Goal: Task Accomplishment & Management: Complete application form

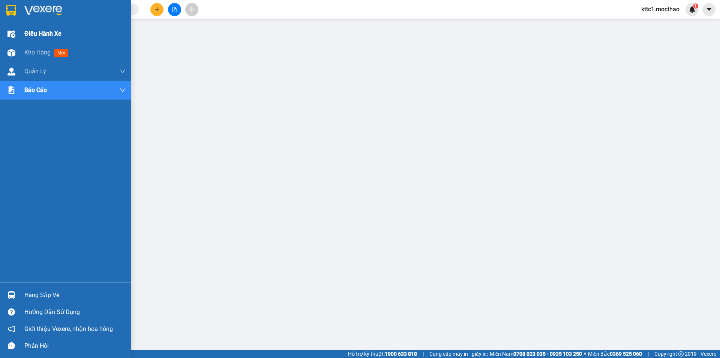
drag, startPoint x: 14, startPoint y: 52, endPoint x: 87, endPoint y: 41, distance: 74.1
click at [14, 52] on img at bounding box center [12, 53] width 8 height 8
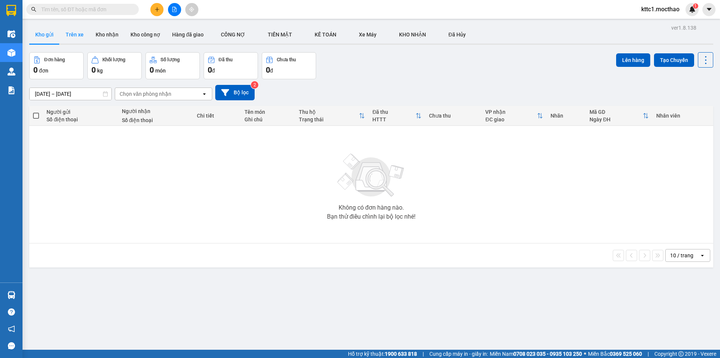
click at [72, 36] on button "Trên xe" at bounding box center [75, 35] width 30 height 18
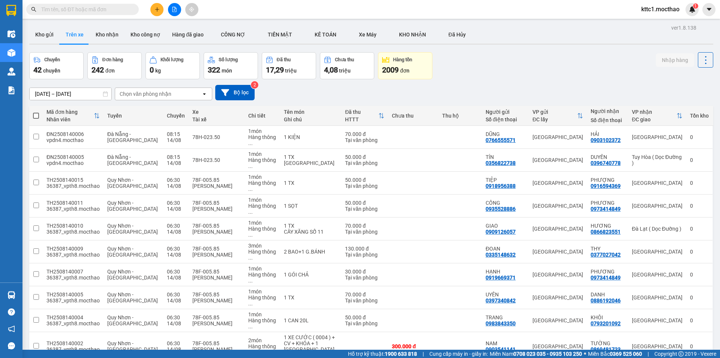
click at [674, 311] on span "100 / trang" at bounding box center [679, 308] width 27 height 8
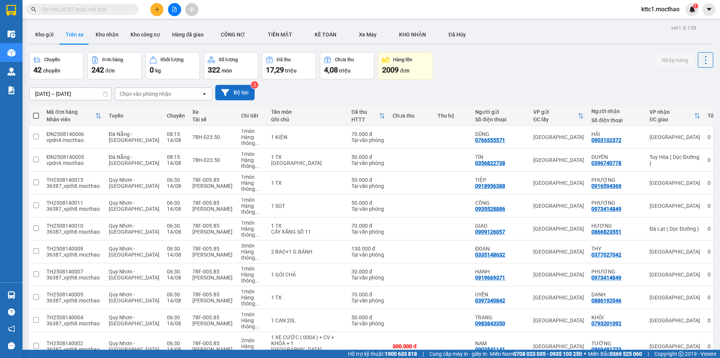
click at [228, 90] on icon at bounding box center [225, 92] width 8 height 7
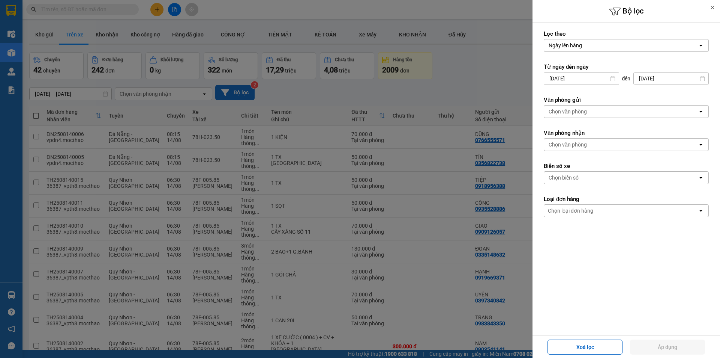
click at [589, 77] on input "[DATE]" at bounding box center [581, 78] width 75 height 12
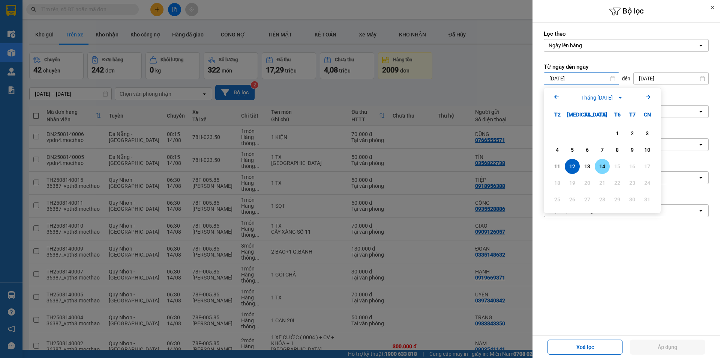
click at [602, 162] on div "14" at bounding box center [602, 166] width 11 height 9
type input "[DATE]"
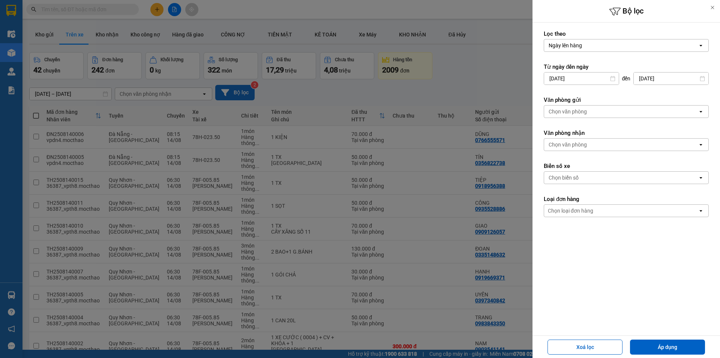
click at [582, 113] on div "Chọn văn phòng" at bounding box center [568, 112] width 38 height 8
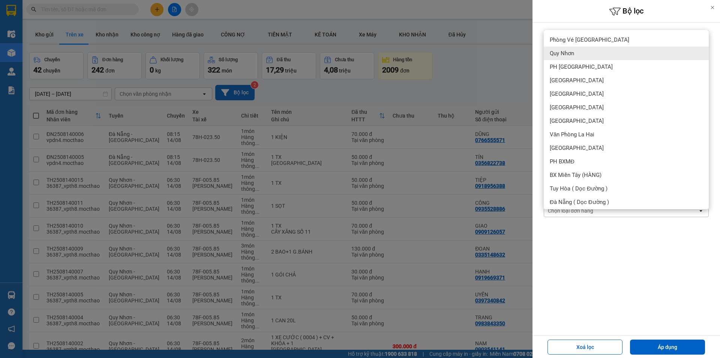
click at [585, 53] on div "Quy Nhơn" at bounding box center [626, 54] width 165 height 14
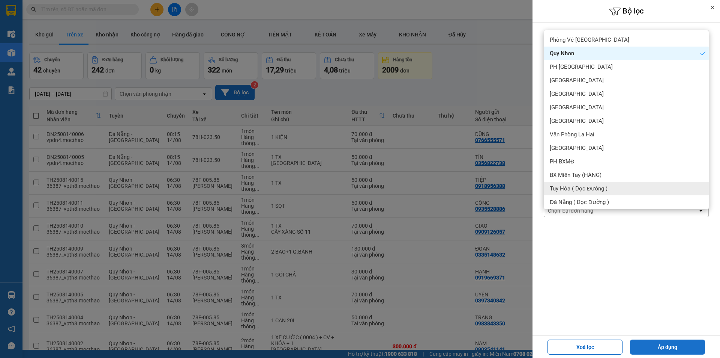
click at [653, 343] on button "Áp dụng" at bounding box center [667, 346] width 75 height 15
type input "[DATE] – [DATE]"
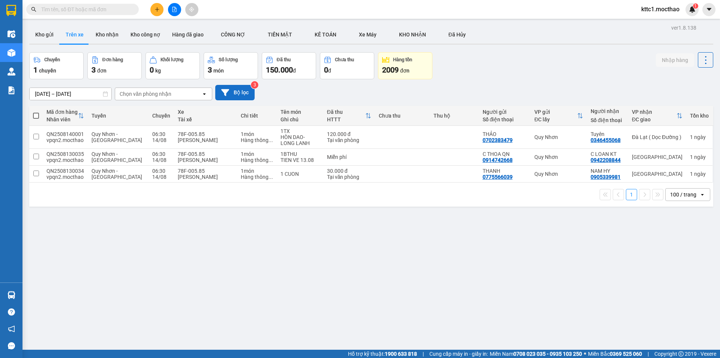
click at [244, 93] on button "Bộ lọc" at bounding box center [234, 92] width 39 height 15
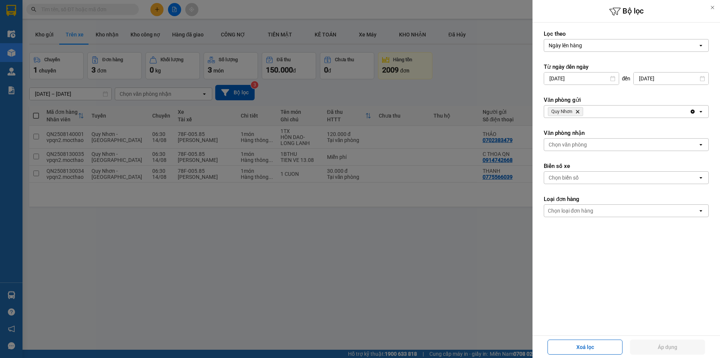
click at [579, 109] on icon "Delete" at bounding box center [578, 111] width 5 height 5
click at [579, 111] on div "Chọn văn phòng" at bounding box center [568, 112] width 38 height 8
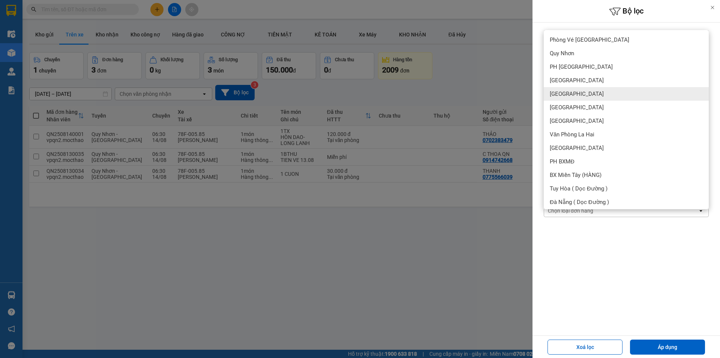
click at [567, 90] on div "[GEOGRAPHIC_DATA]" at bounding box center [626, 94] width 165 height 14
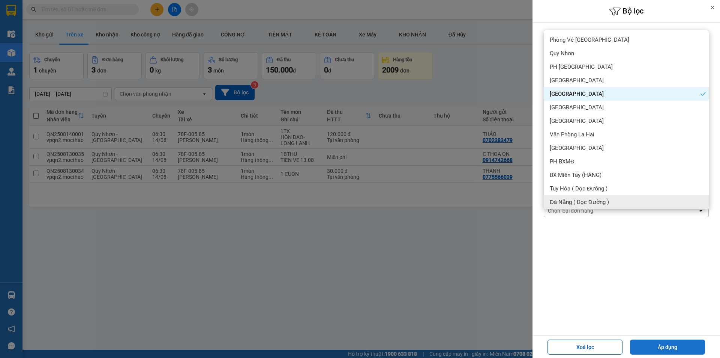
click at [675, 348] on button "Áp dụng" at bounding box center [667, 346] width 75 height 15
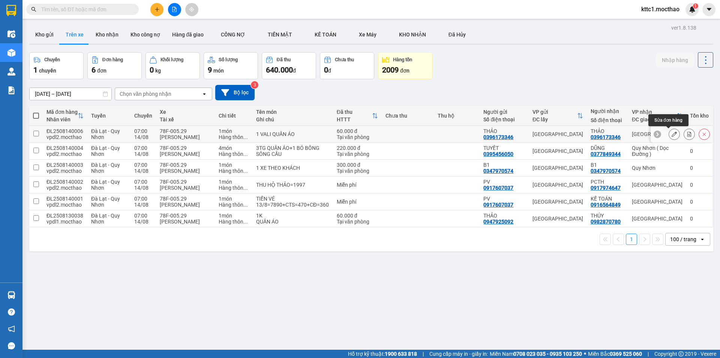
click at [672, 133] on icon at bounding box center [674, 133] width 5 height 5
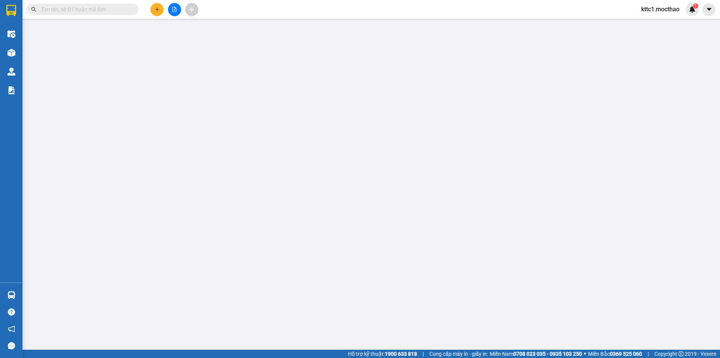
type input "0396173346"
type input "THẢO"
type input "0396173346"
type input "THẢO"
type input "S"
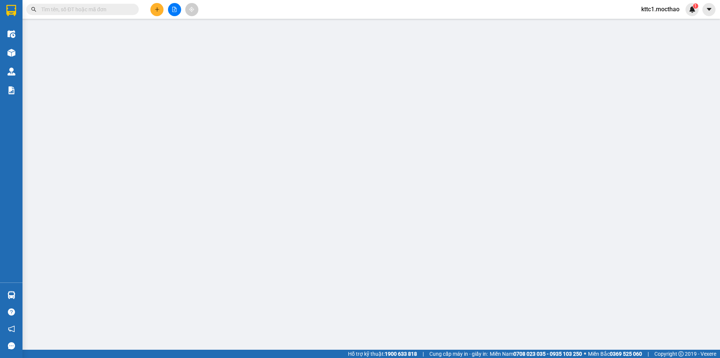
type input "60.000"
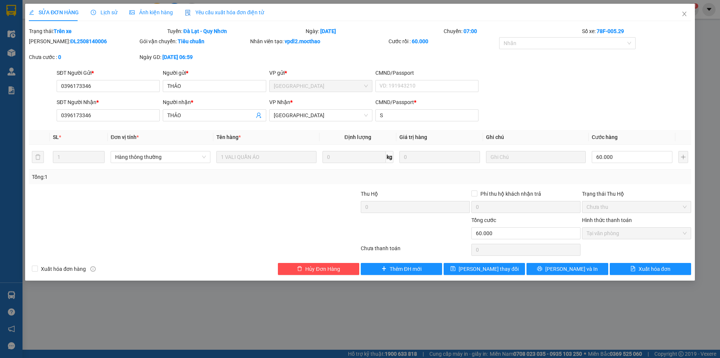
click at [240, 14] on span "Yêu cầu xuất hóa đơn điện tử" at bounding box center [224, 12] width 79 height 6
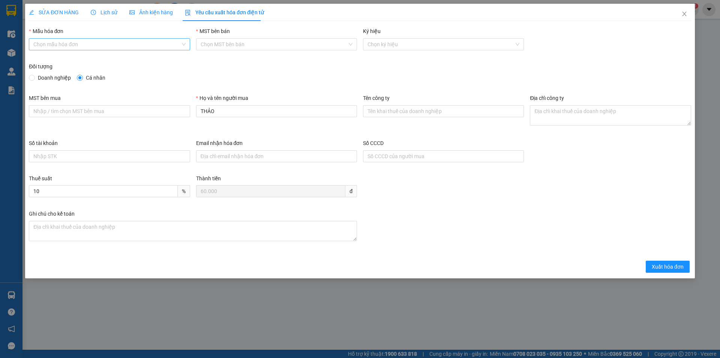
click at [141, 42] on input "Mẫu hóa đơn" at bounding box center [106, 44] width 147 height 11
click at [100, 70] on div "HĐH-CNBĐ" at bounding box center [109, 71] width 152 height 8
type input "8"
click at [675, 269] on span "Xuất hóa đơn" at bounding box center [668, 266] width 32 height 8
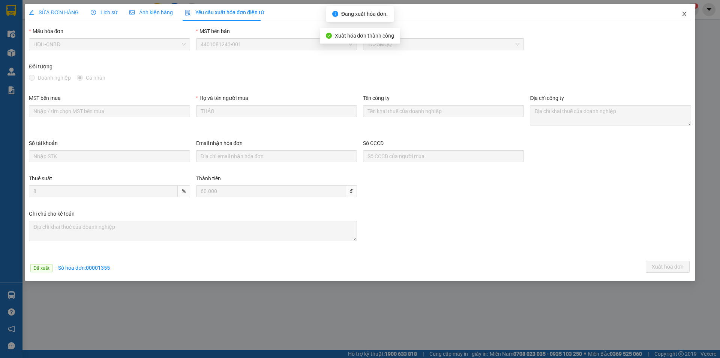
click at [684, 12] on icon "close" at bounding box center [685, 14] width 6 height 6
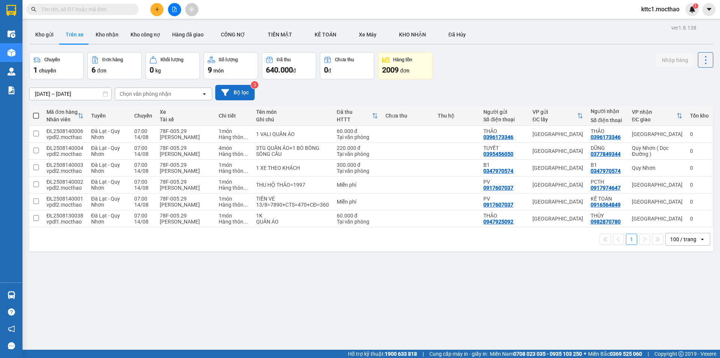
click at [228, 90] on icon at bounding box center [225, 92] width 8 height 7
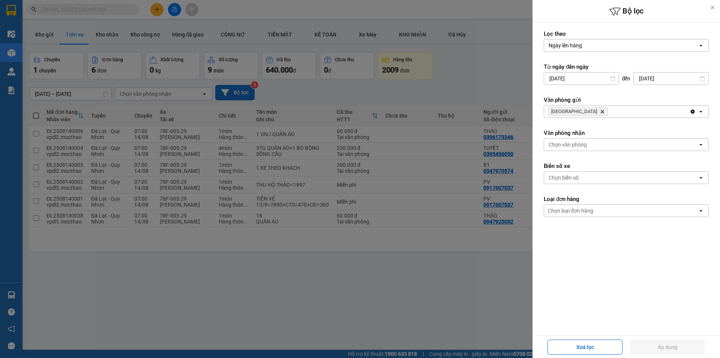
click at [600, 111] on icon "Delete" at bounding box center [602, 111] width 5 height 5
click at [569, 111] on div "Chọn văn phòng" at bounding box center [568, 112] width 38 height 8
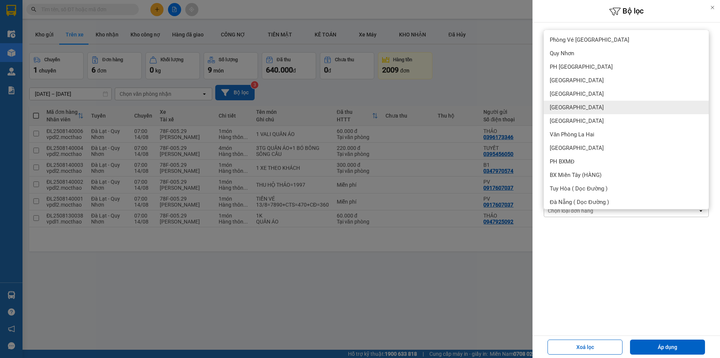
click at [572, 104] on div "[GEOGRAPHIC_DATA]" at bounding box center [626, 108] width 165 height 14
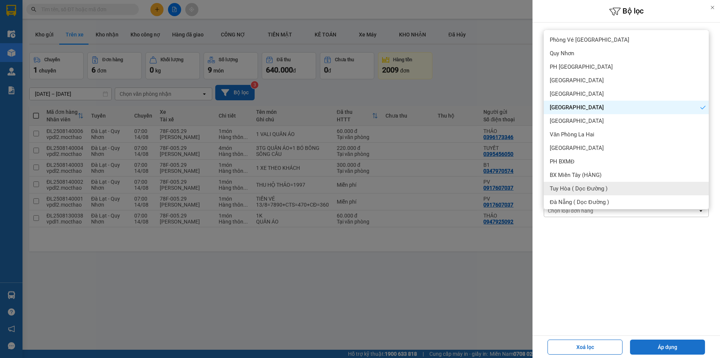
click at [670, 341] on button "Áp dụng" at bounding box center [667, 346] width 75 height 15
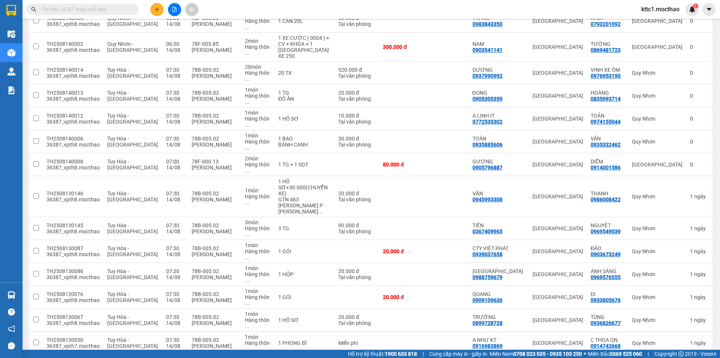
scroll to position [254, 0]
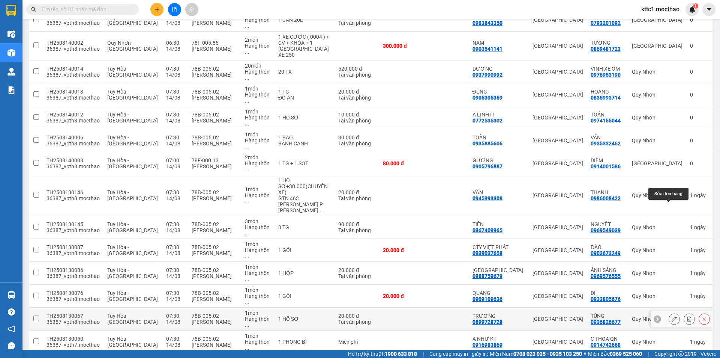
click at [672, 316] on icon at bounding box center [674, 318] width 5 height 5
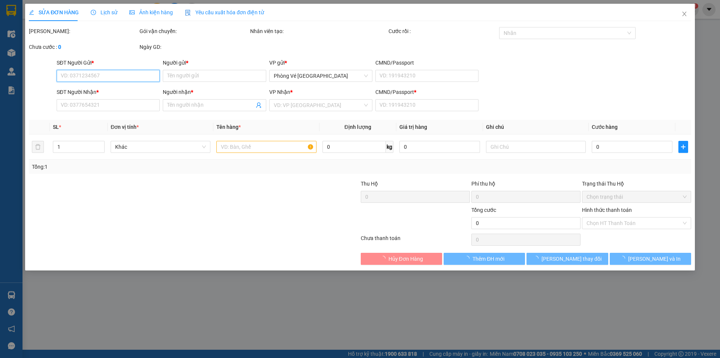
type input "0899728728"
type input "TRƯỜNG"
type input "0936826677"
type input "TÙNG"
type input "1"
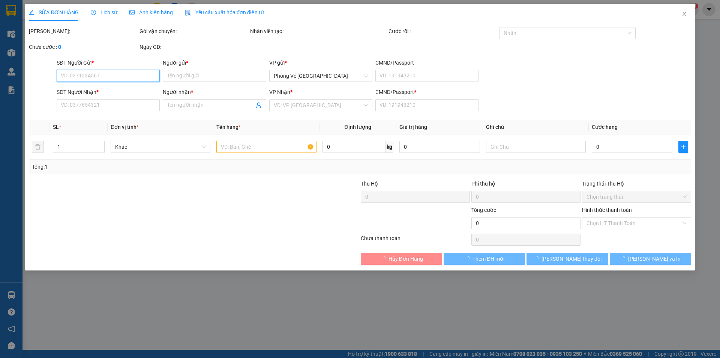
type input "20.000"
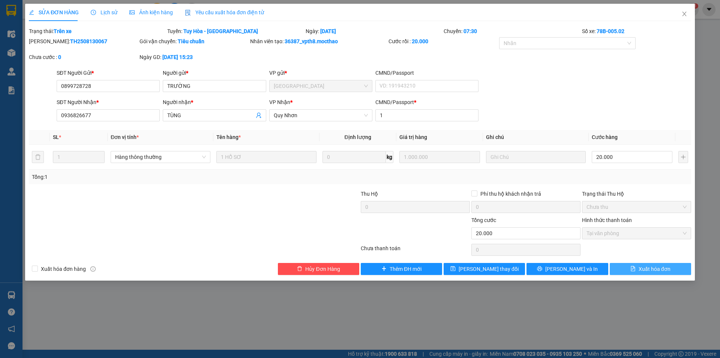
click at [647, 272] on span "Xuất hóa đơn" at bounding box center [655, 269] width 32 height 8
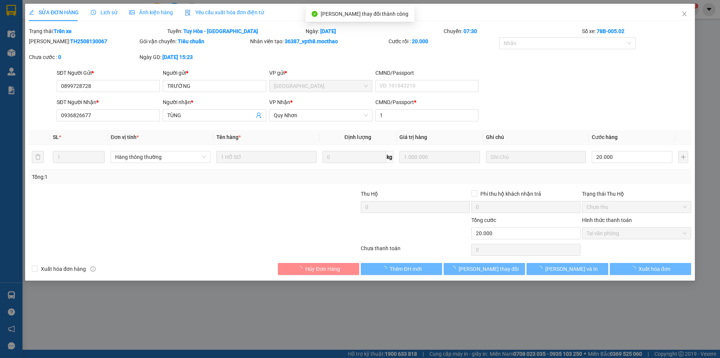
checkbox input "true"
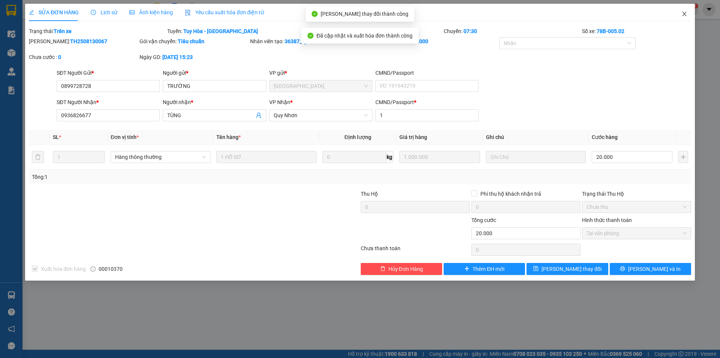
click at [686, 13] on icon "close" at bounding box center [684, 14] width 4 height 5
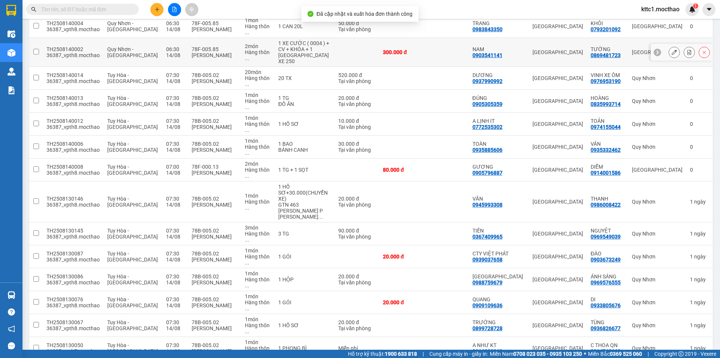
scroll to position [254, 0]
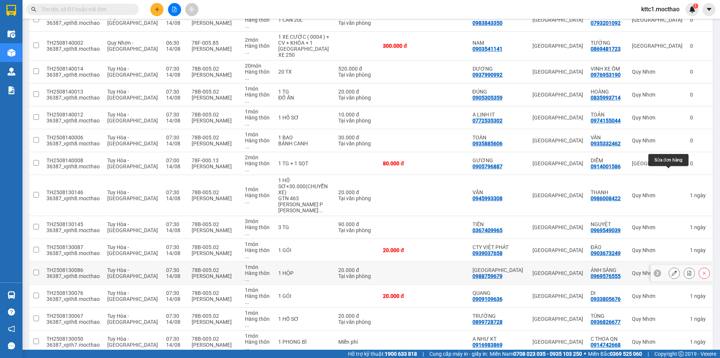
click at [672, 270] on icon at bounding box center [674, 272] width 5 height 5
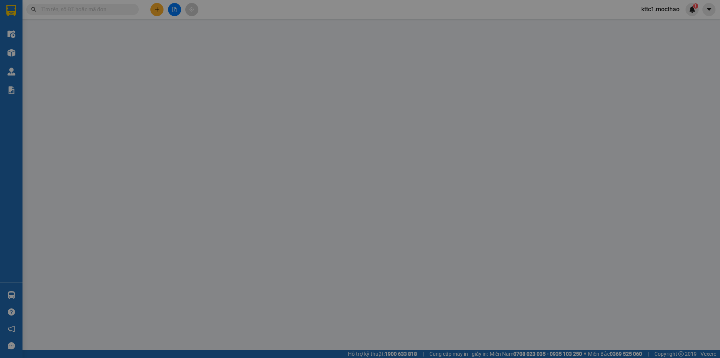
type input "0988759679"
type input "[GEOGRAPHIC_DATA]"
type input "0969576555"
type input "ÁNH SÁNG"
type input "1"
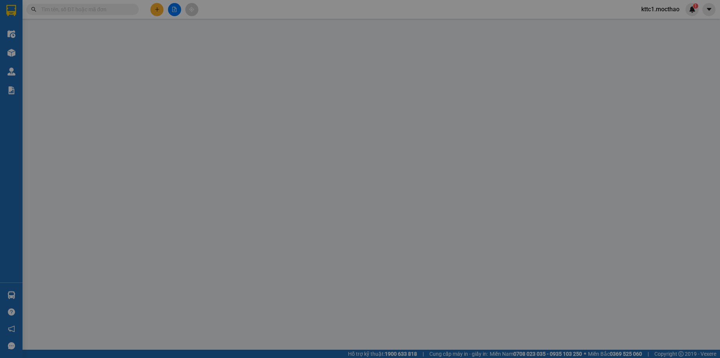
type input "20.000"
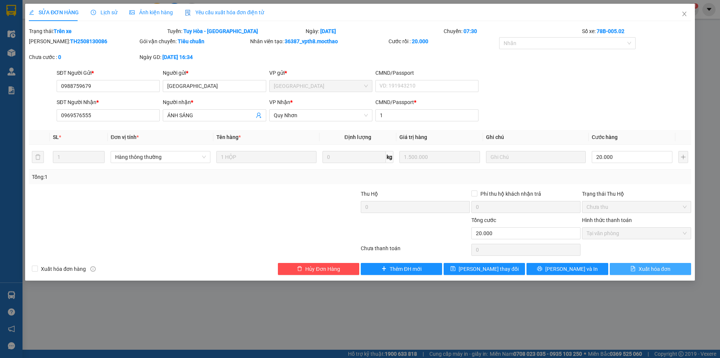
click at [651, 268] on span "Xuất hóa đơn" at bounding box center [655, 269] width 32 height 8
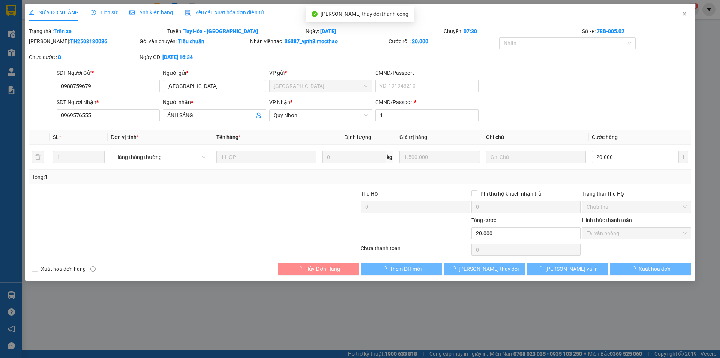
checkbox input "true"
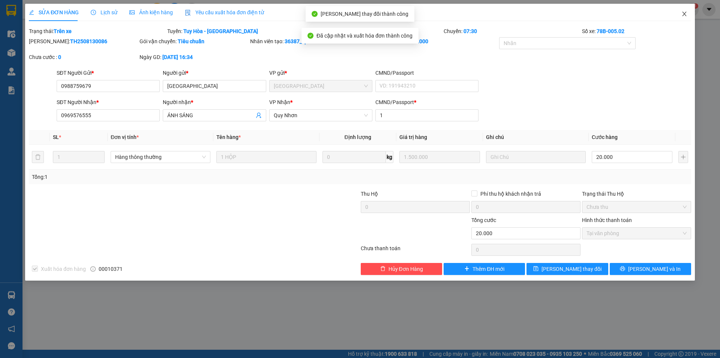
click at [685, 13] on icon "close" at bounding box center [685, 14] width 6 height 6
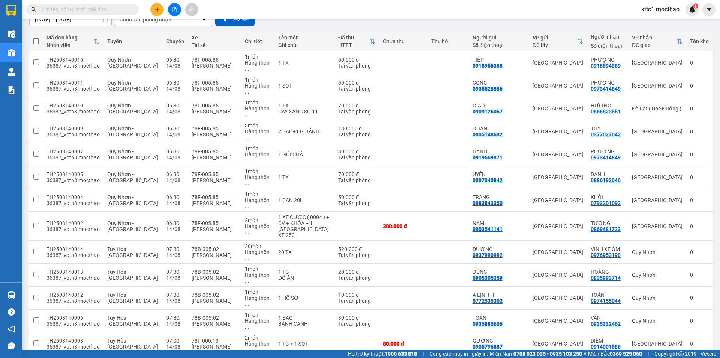
scroll to position [188, 0]
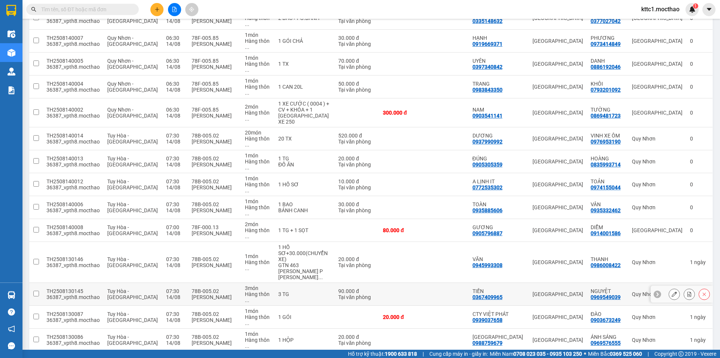
drag, startPoint x: 502, startPoint y: 214, endPoint x: 669, endPoint y: 206, distance: 166.8
click at [672, 291] on icon at bounding box center [674, 293] width 5 height 5
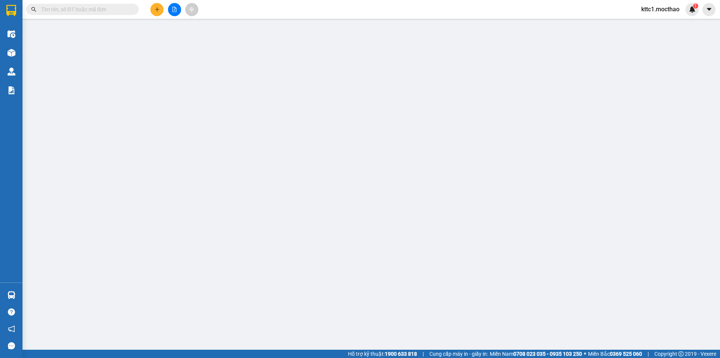
type input "0367409965"
type input "TIẾN"
type input "0969549039"
type input "NGUYỆT"
type input "1"
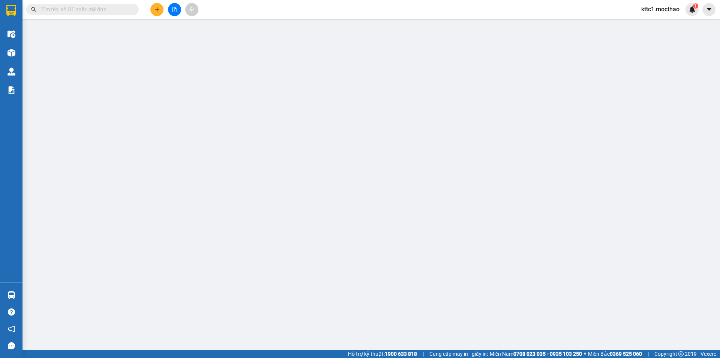
type input "90.000"
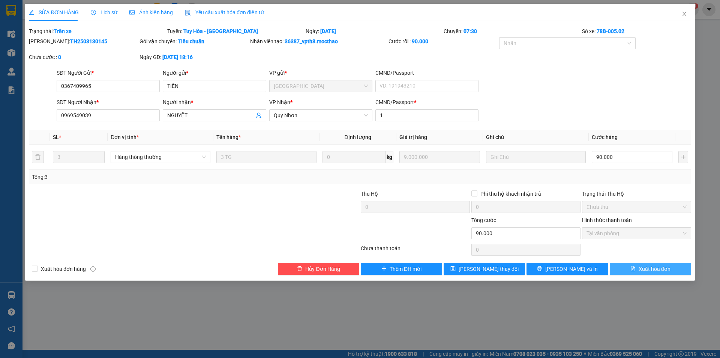
click at [666, 272] on span "Xuất hóa đơn" at bounding box center [655, 269] width 32 height 8
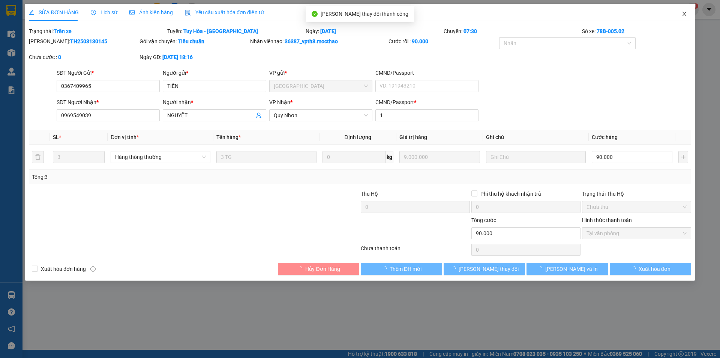
checkbox input "true"
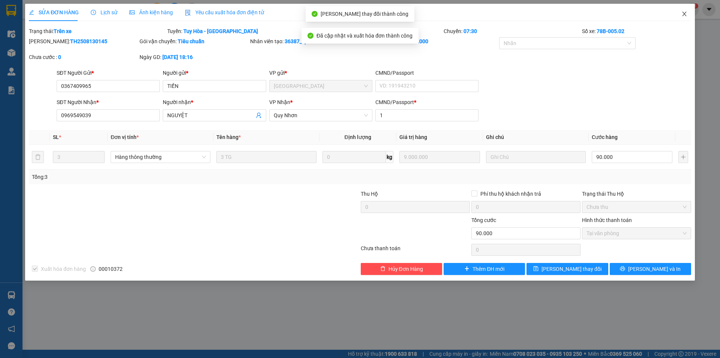
click at [686, 13] on icon "close" at bounding box center [684, 14] width 4 height 5
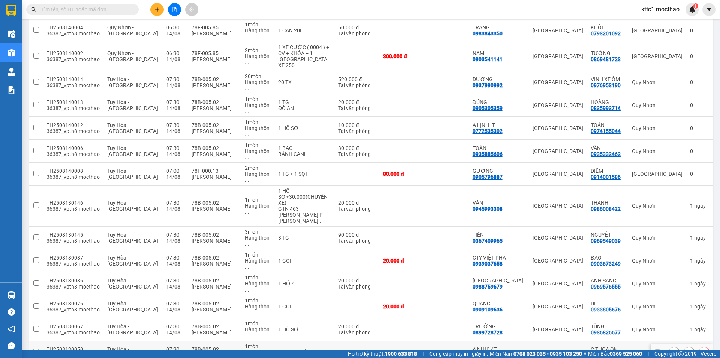
scroll to position [254, 0]
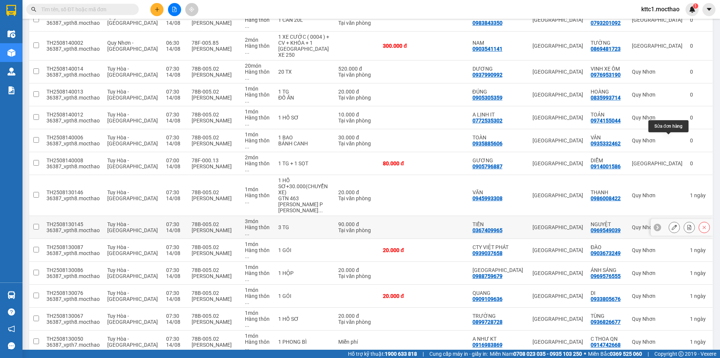
click at [672, 224] on icon at bounding box center [674, 226] width 5 height 5
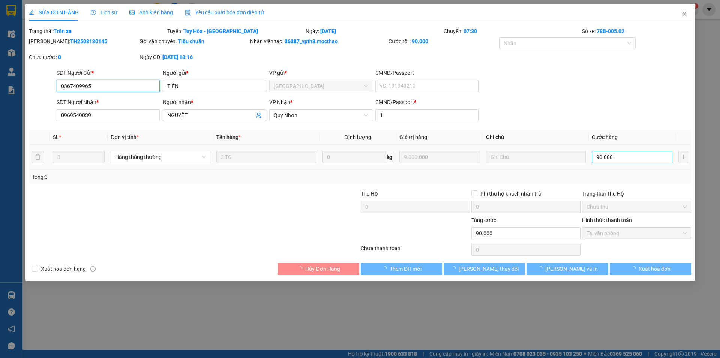
checkbox input "true"
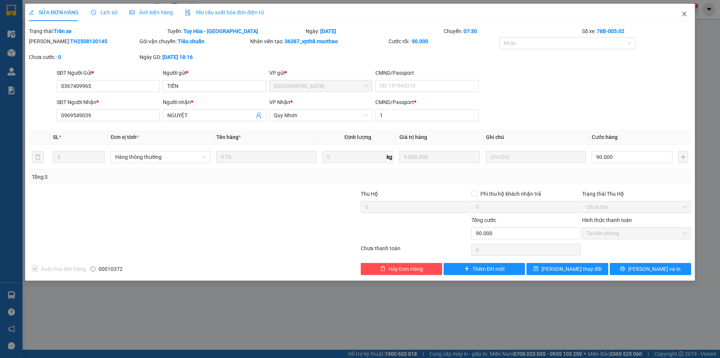
click at [684, 14] on icon "close" at bounding box center [684, 14] width 4 height 5
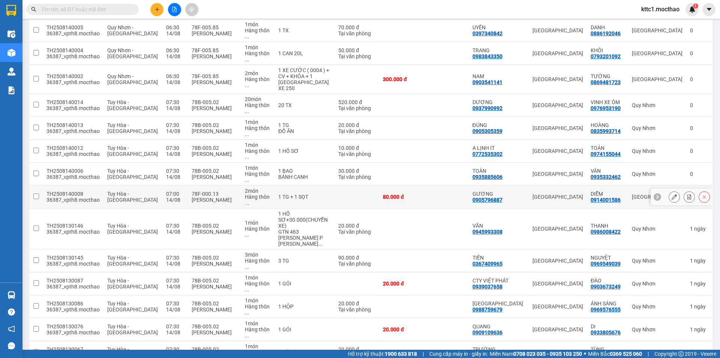
scroll to position [225, 0]
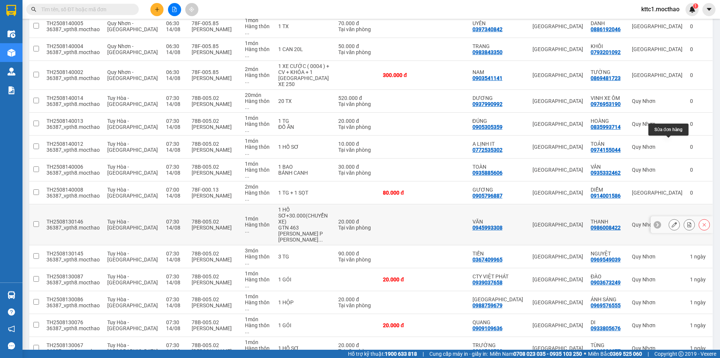
click at [672, 222] on icon at bounding box center [674, 224] width 5 height 5
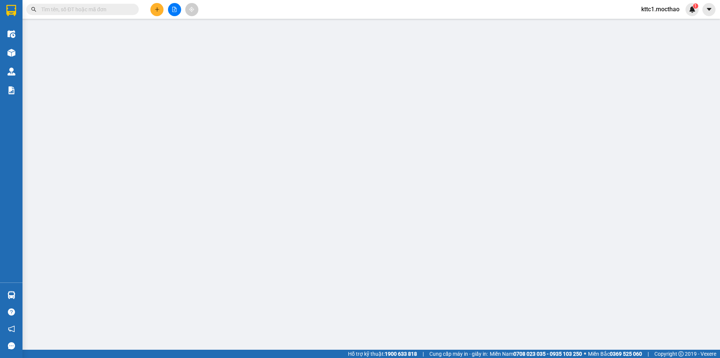
type input "0945993308"
type input "VĂN"
type input "0986008422"
type input "THANH"
type input "1"
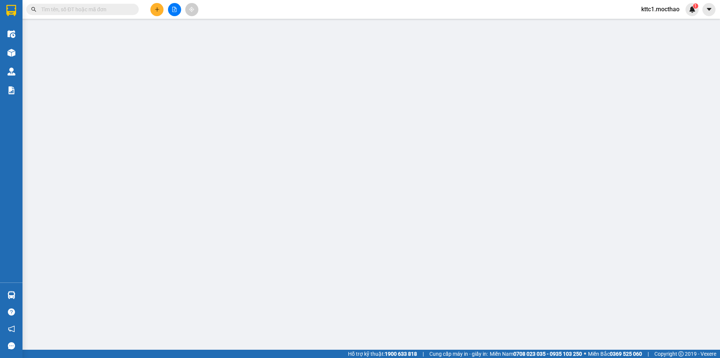
type input "20.000"
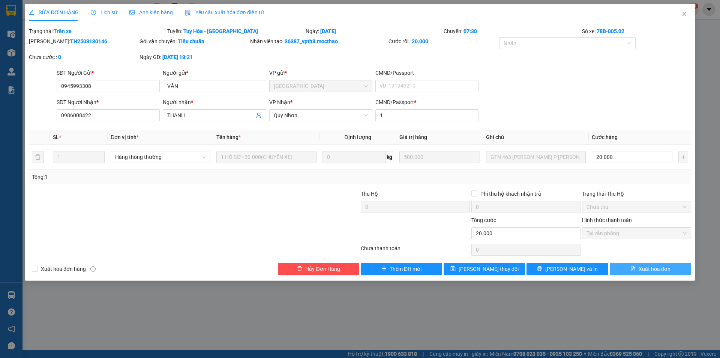
click at [641, 272] on span "Xuất hóa đơn" at bounding box center [655, 269] width 32 height 8
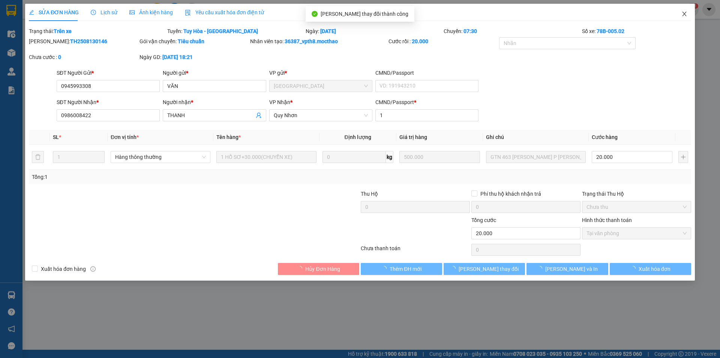
checkbox input "true"
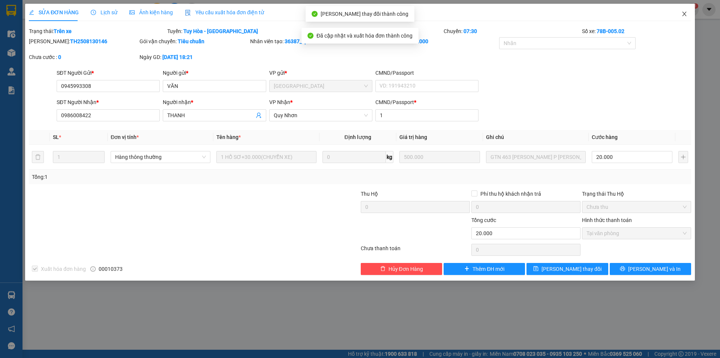
click at [686, 15] on icon "close" at bounding box center [685, 14] width 6 height 6
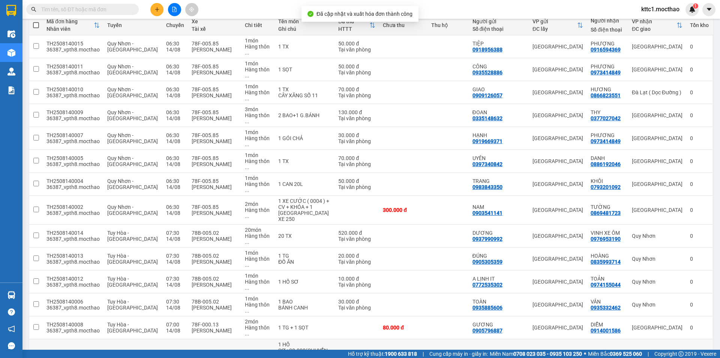
scroll to position [113, 0]
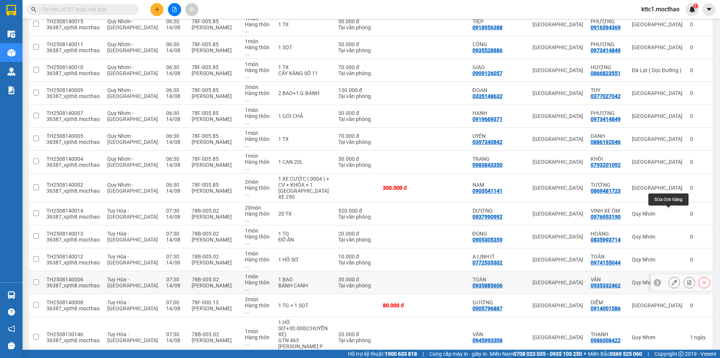
click at [672, 280] on icon at bounding box center [674, 282] width 5 height 5
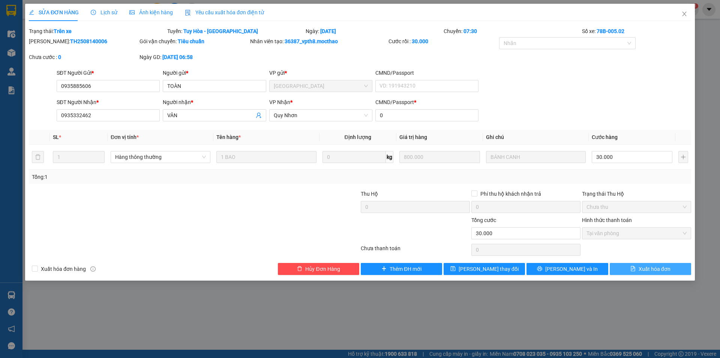
click at [640, 268] on span "Xuất hóa đơn" at bounding box center [655, 269] width 32 height 8
checkbox input "true"
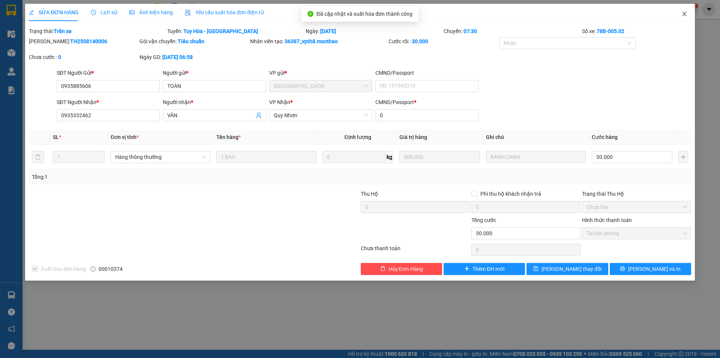
click at [685, 14] on icon "close" at bounding box center [684, 14] width 4 height 5
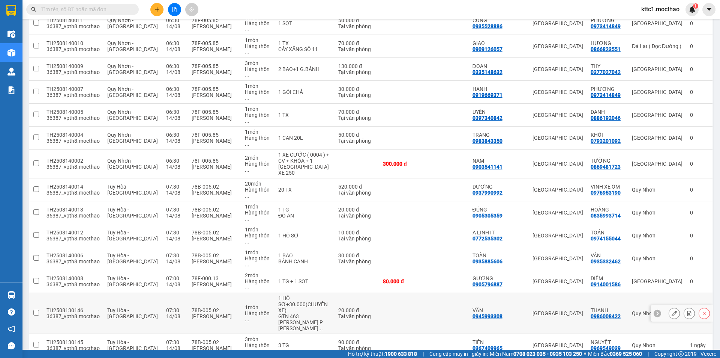
scroll to position [150, 0]
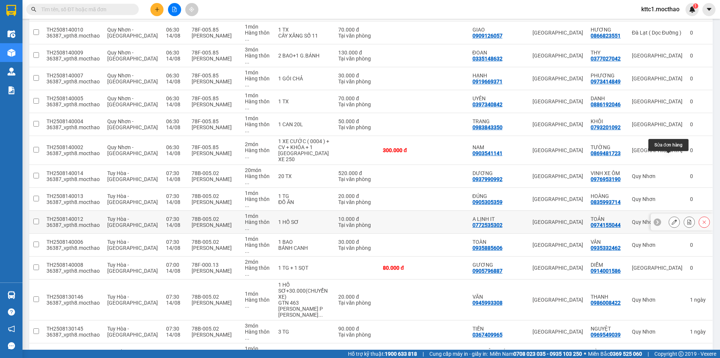
click at [672, 219] on icon at bounding box center [674, 221] width 5 height 5
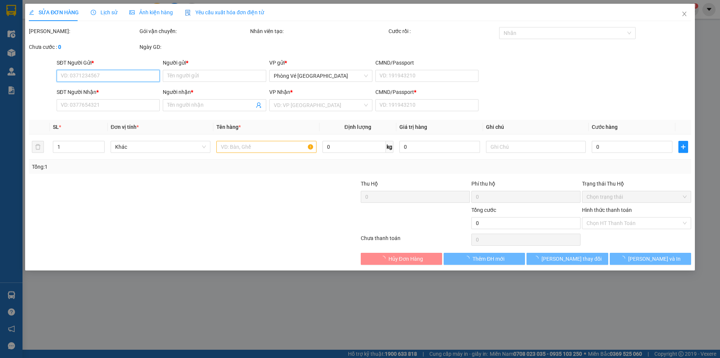
type input "0772535302"
type input "A LỊNH IT"
type input "0974155044"
type input "TOẢN"
type input "0"
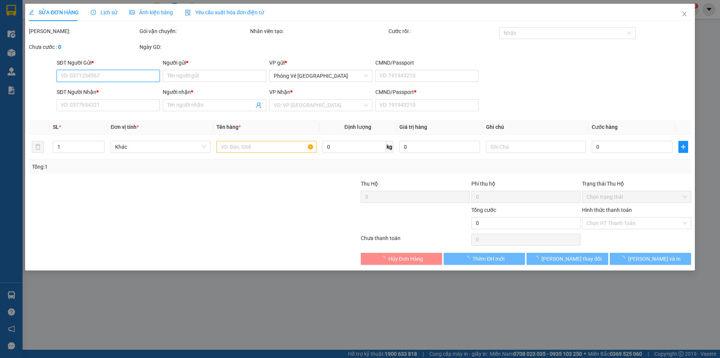
type input "10.000"
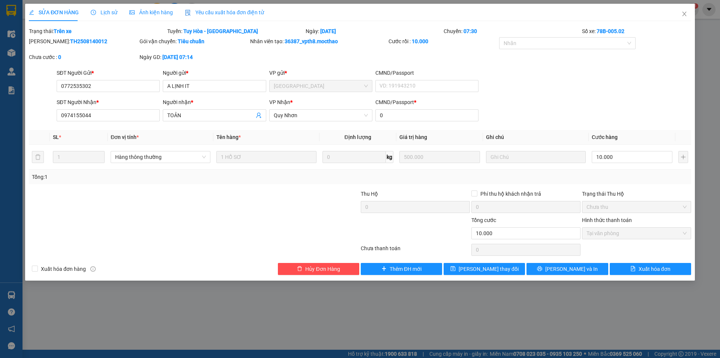
click at [208, 12] on span "Yêu cầu xuất hóa đơn điện tử" at bounding box center [224, 12] width 79 height 6
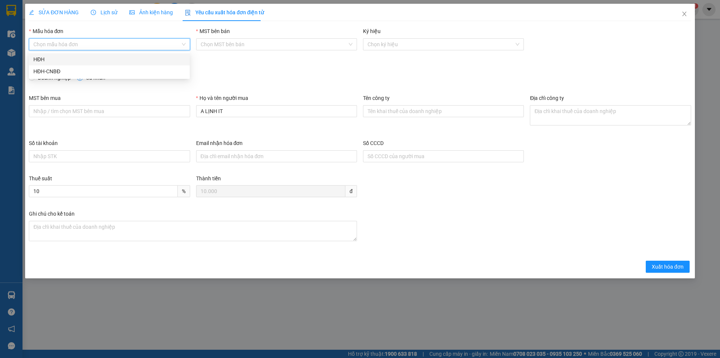
click at [104, 42] on input "Mẫu hóa đơn" at bounding box center [106, 44] width 147 height 11
click at [58, 60] on div "HĐH" at bounding box center [109, 59] width 152 height 8
type input "8"
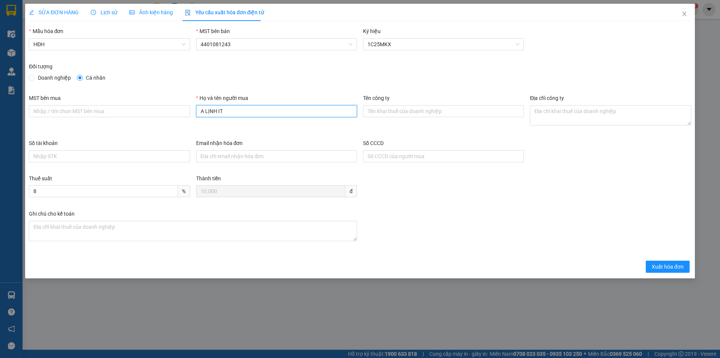
drag, startPoint x: 239, startPoint y: 112, endPoint x: 160, endPoint y: 119, distance: 79.5
click at [160, 119] on div "MST bên mua Họ và tên người mua A LỊNH IT Tên công ty Địa chỉ công ty" at bounding box center [360, 116] width 669 height 45
type input "D"
type input "[PERSON_NAME]"
click at [657, 267] on span "Xuất hóa đơn" at bounding box center [668, 266] width 32 height 8
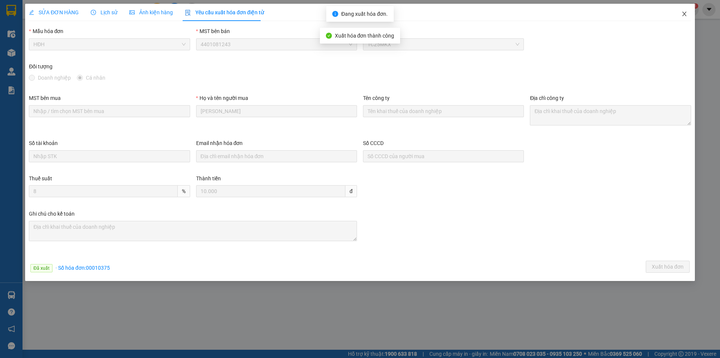
click at [686, 12] on icon "close" at bounding box center [685, 14] width 6 height 6
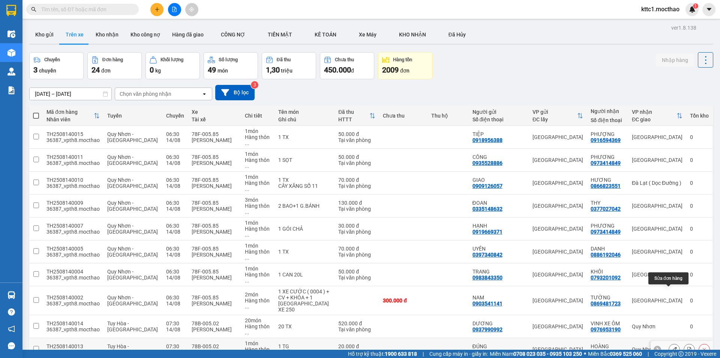
click at [672, 346] on icon at bounding box center [674, 348] width 5 height 5
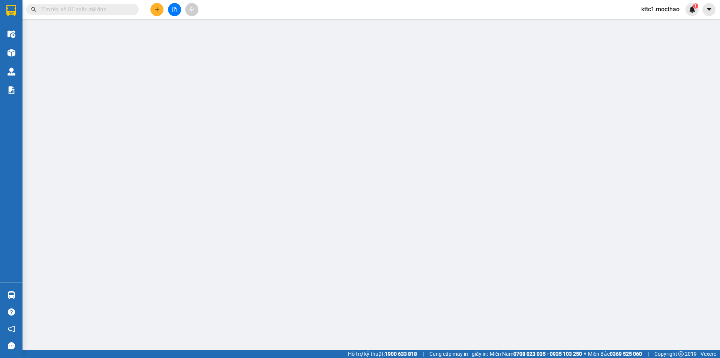
type input "0905305359"
type input "ĐÚNG"
type input "0835993714"
type input "HOÀNG"
type input "1"
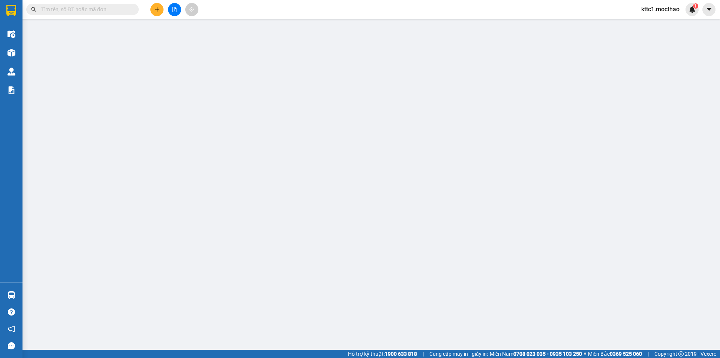
type input "20.000"
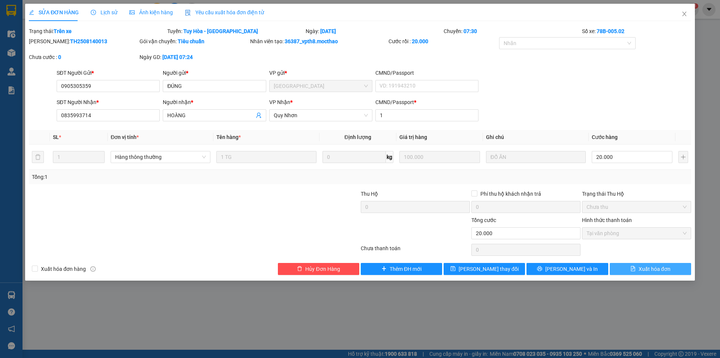
click at [651, 265] on span "Xuất hóa đơn" at bounding box center [655, 269] width 32 height 8
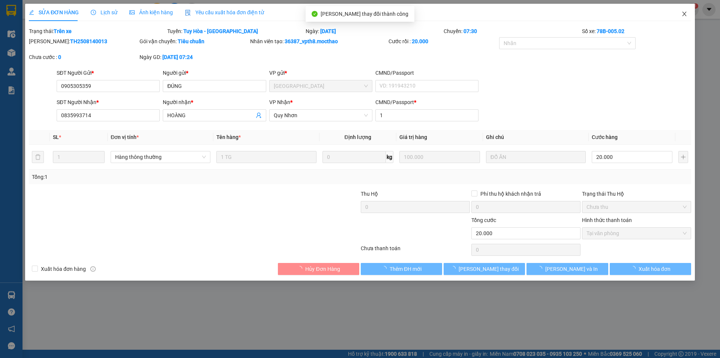
checkbox input "true"
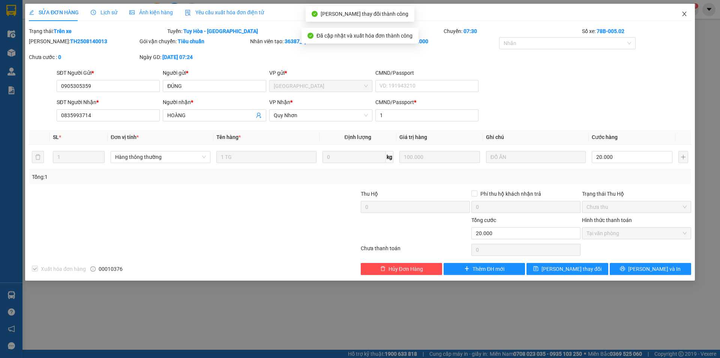
click at [686, 13] on icon "close" at bounding box center [684, 14] width 4 height 5
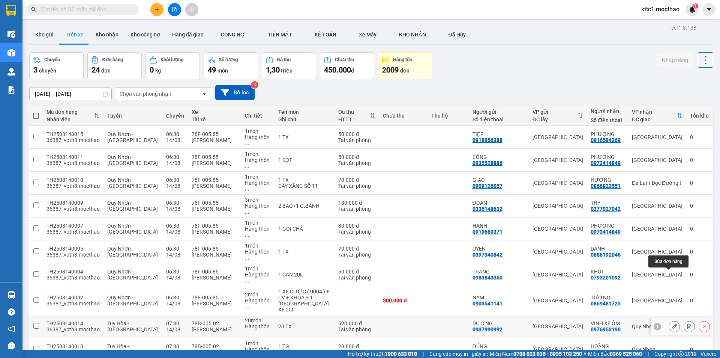
click at [672, 323] on icon at bounding box center [674, 325] width 5 height 5
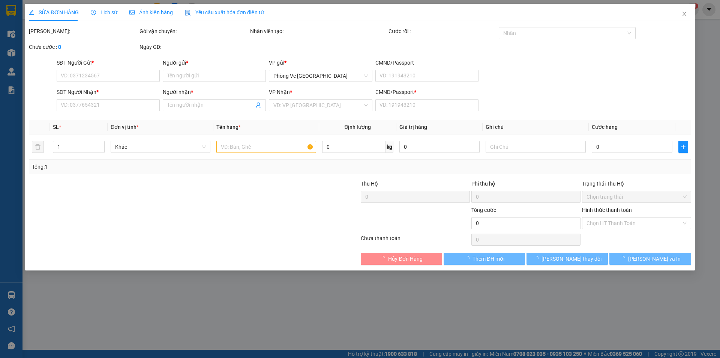
type input "0937990992"
type input "DƯƠNG"
type input "0976953190"
type input "VINH XE ÔM"
type input "1"
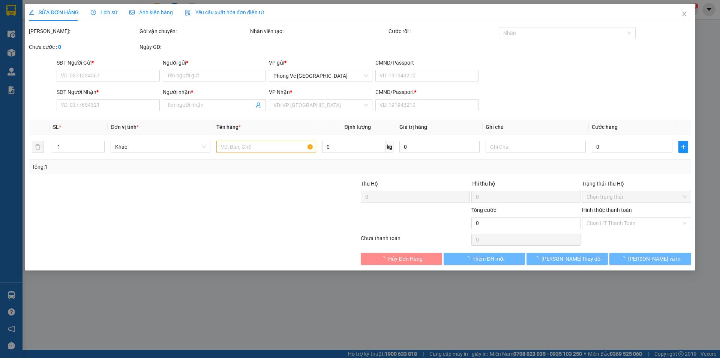
type input "520.000"
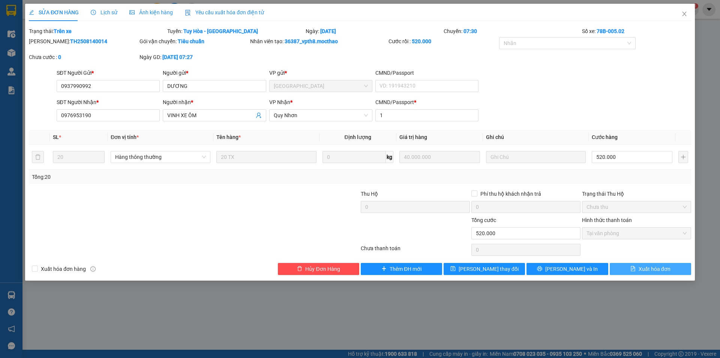
click at [656, 269] on span "Xuất hóa đơn" at bounding box center [655, 269] width 32 height 8
checkbox input "true"
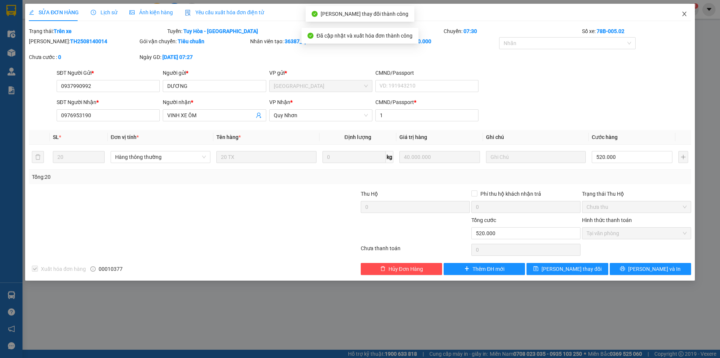
click at [685, 12] on icon "close" at bounding box center [685, 14] width 6 height 6
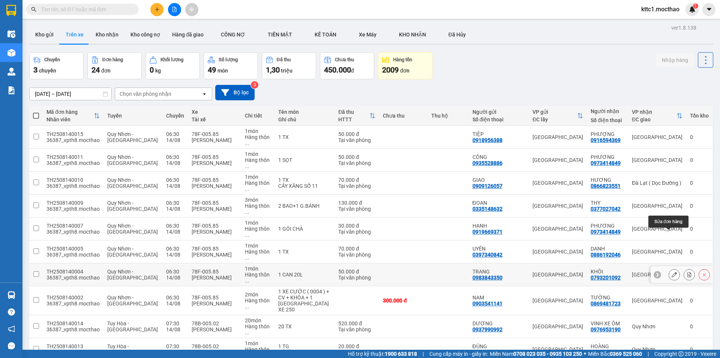
click at [672, 272] on icon at bounding box center [674, 274] width 5 height 5
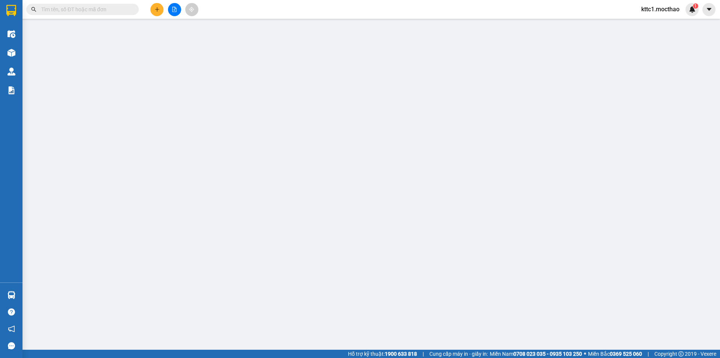
type input "0983843350"
type input "TRANG"
type input "0793201092"
type input "KHÔI"
type input "1"
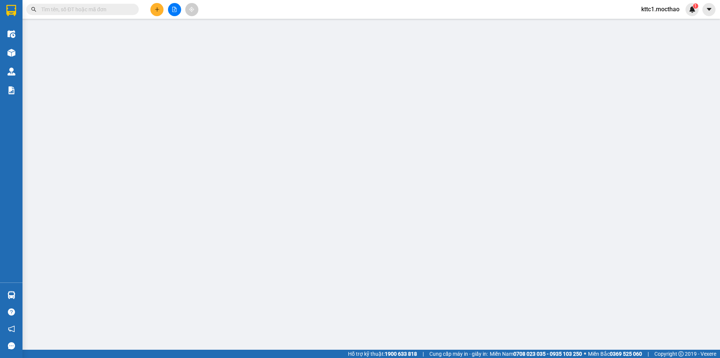
type input "50.000"
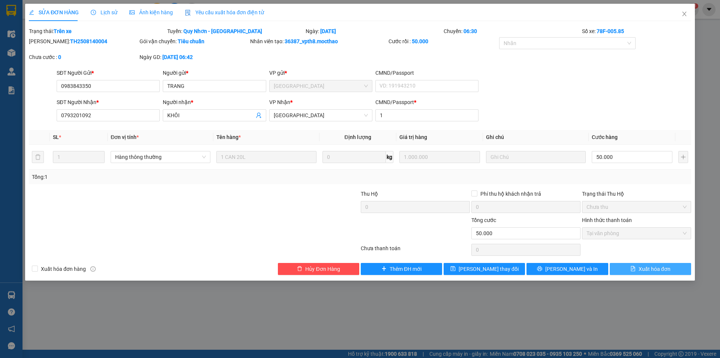
click at [647, 268] on span "Xuất hóa đơn" at bounding box center [655, 269] width 32 height 8
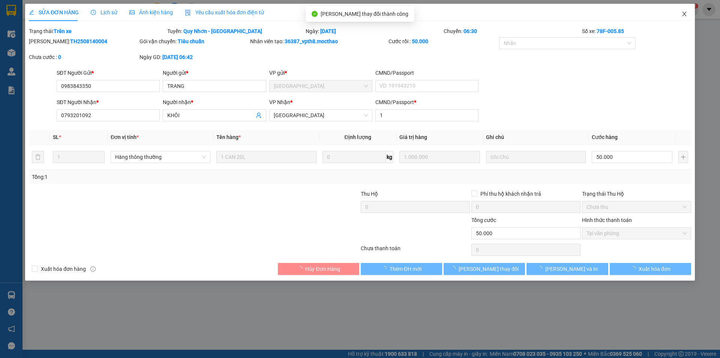
checkbox input "true"
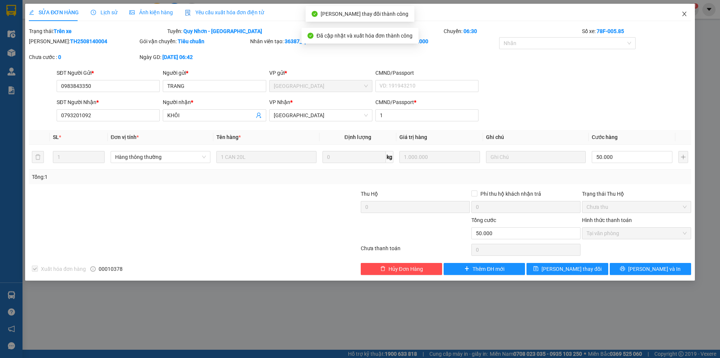
click at [684, 13] on icon "close" at bounding box center [684, 14] width 4 height 5
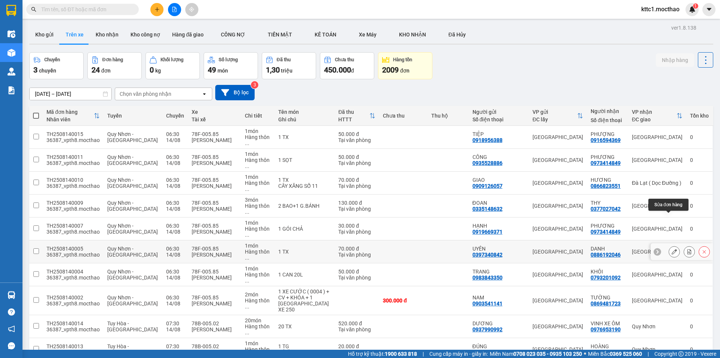
click at [672, 249] on icon at bounding box center [674, 251] width 5 height 5
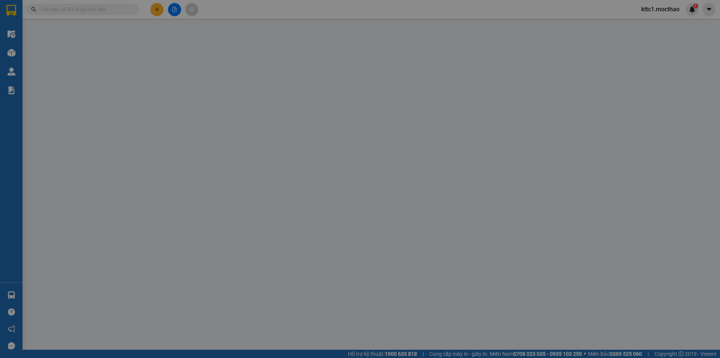
type input "0397340842"
type input "UYÊN"
type input "0886192046"
type input "DANH"
type input "0"
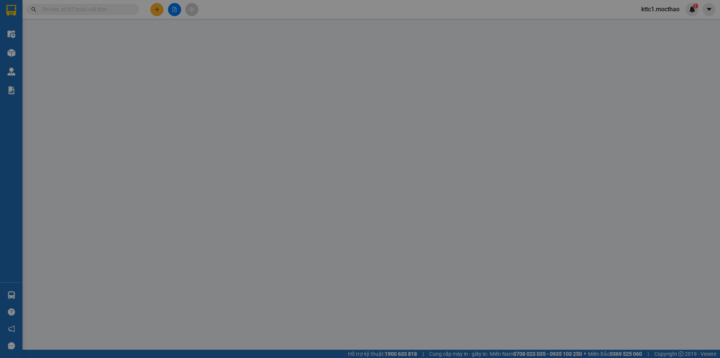
type input "70.000"
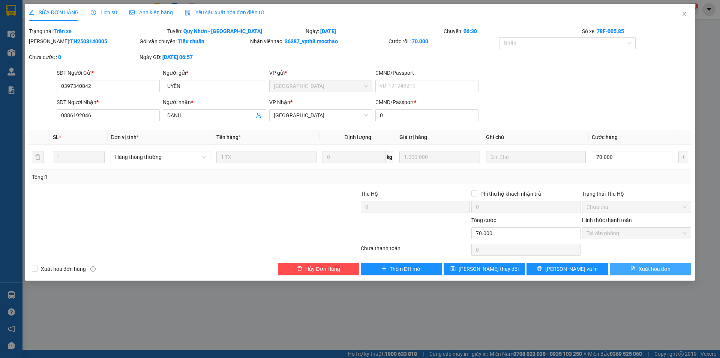
click at [652, 269] on span "Xuất hóa đơn" at bounding box center [655, 269] width 32 height 8
checkbox input "true"
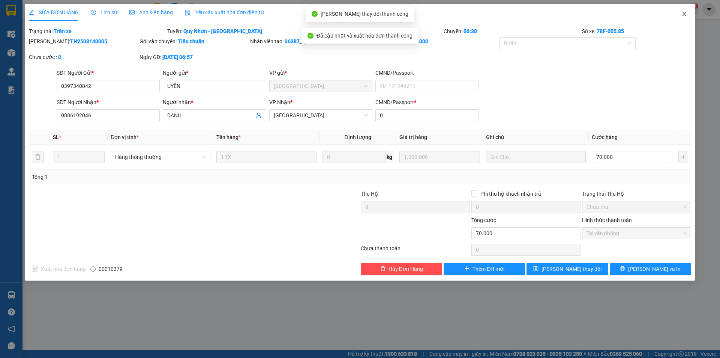
click at [684, 12] on icon "close" at bounding box center [685, 14] width 6 height 6
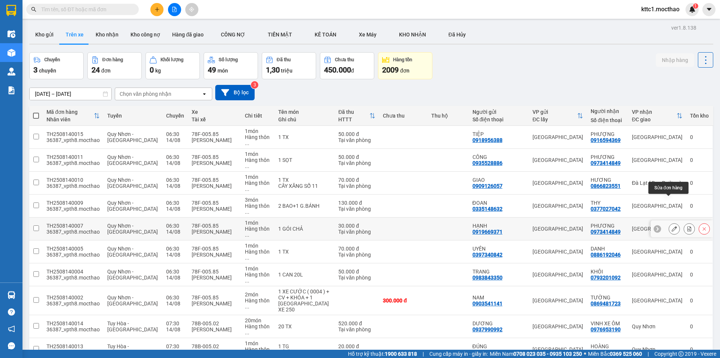
click at [669, 222] on button at bounding box center [674, 228] width 11 height 13
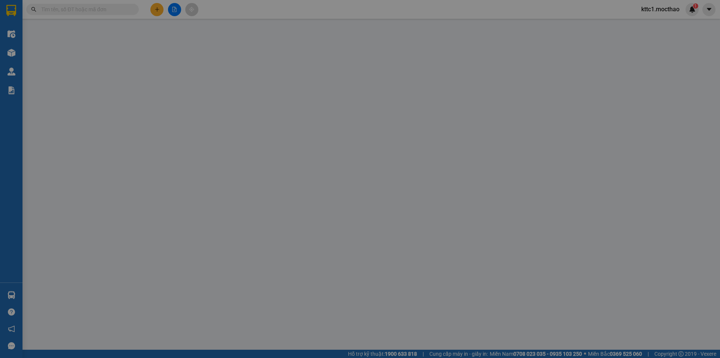
type input "0919669371"
type input "HẠNH"
type input "0973414849"
type input "PHƯƠNG"
type input "1"
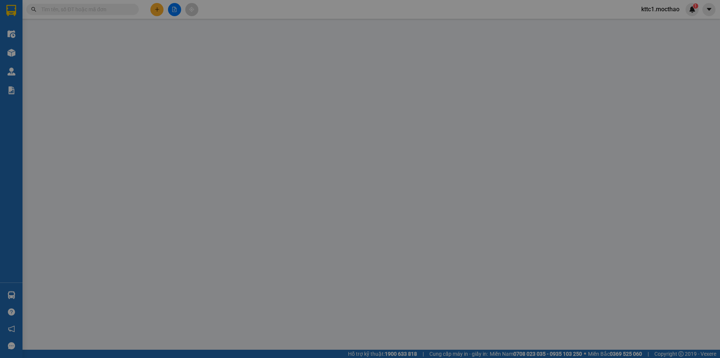
type input "30.000"
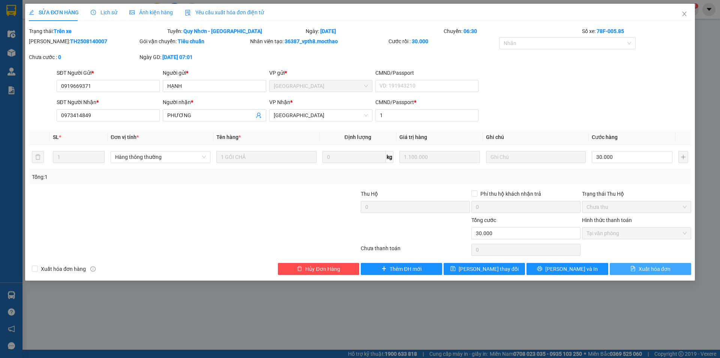
click at [647, 268] on span "Xuất hóa đơn" at bounding box center [655, 269] width 32 height 8
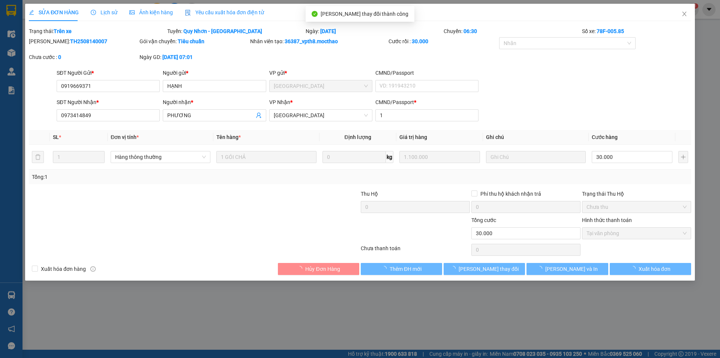
checkbox input "true"
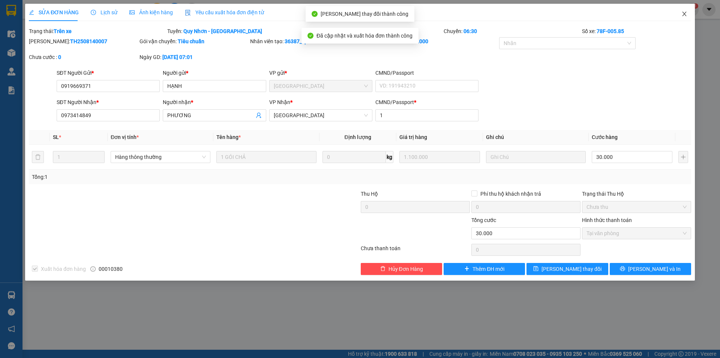
click at [683, 15] on icon "close" at bounding box center [685, 14] width 6 height 6
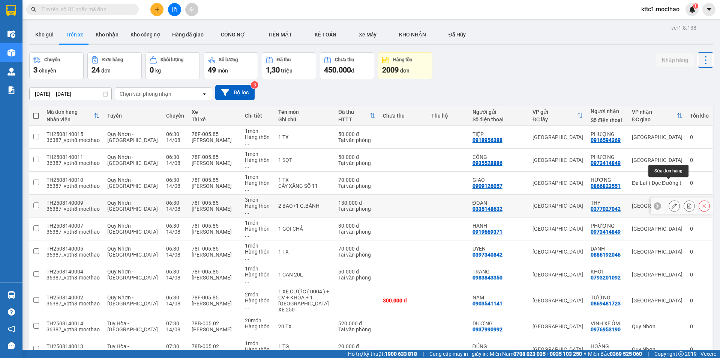
click at [672, 203] on icon at bounding box center [674, 205] width 5 height 5
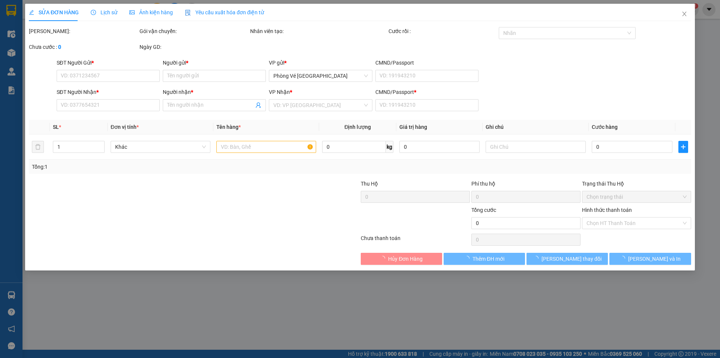
type input "0335148632"
type input "ĐOAN"
type input "0377027042"
type input "THY"
type input "1"
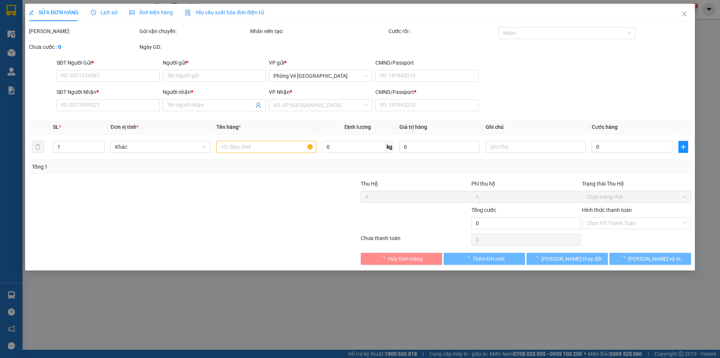
type input "130.000"
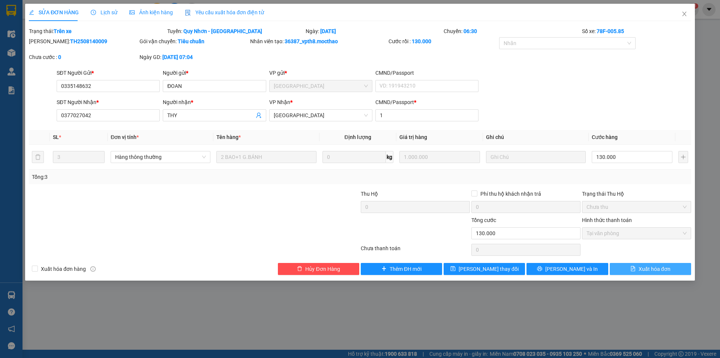
click at [662, 271] on span "Xuất hóa đơn" at bounding box center [655, 269] width 32 height 8
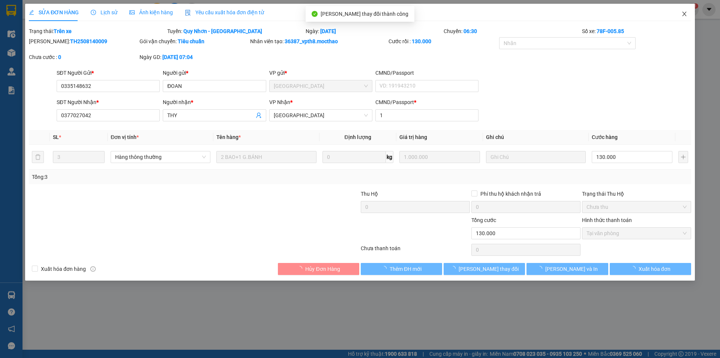
checkbox input "true"
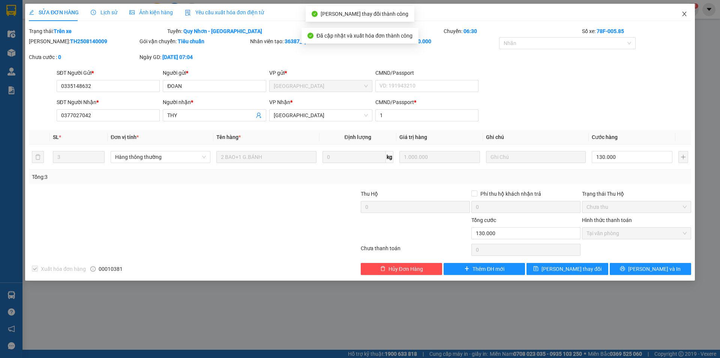
click at [685, 14] on icon "close" at bounding box center [684, 14] width 4 height 5
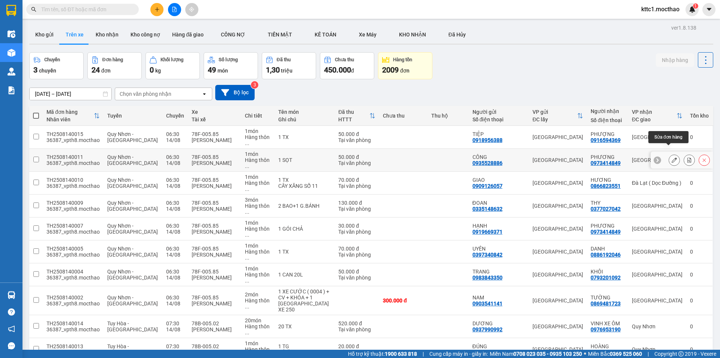
click at [672, 157] on icon at bounding box center [674, 159] width 5 height 5
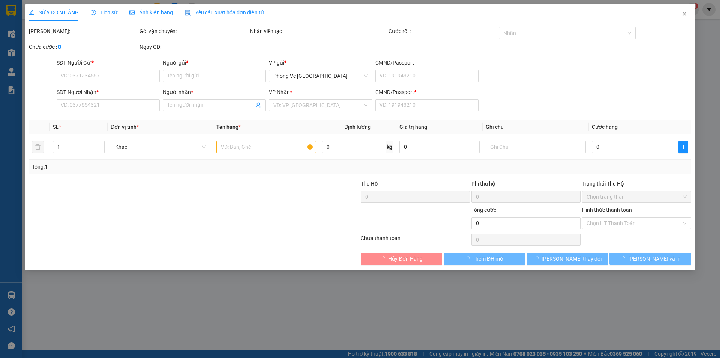
type input "0935528886"
type input "CÔNG"
type input "0973414849"
type input "PHƯƠNG"
type input "1"
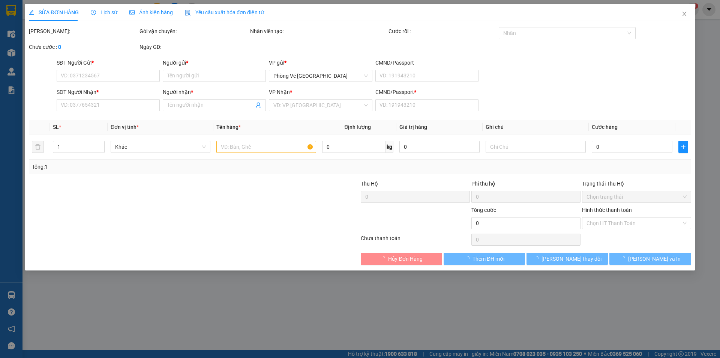
type input "50.000"
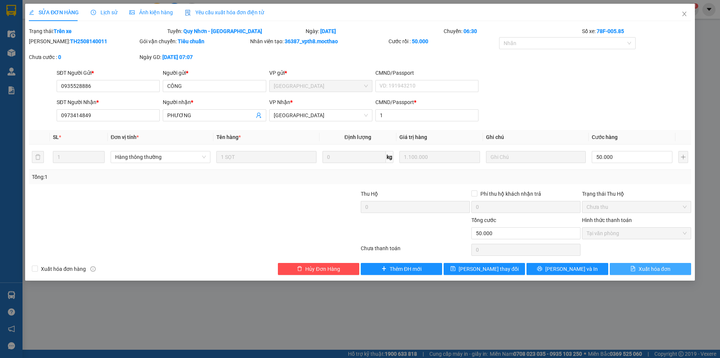
click at [649, 266] on span "Xuất hóa đơn" at bounding box center [655, 269] width 32 height 8
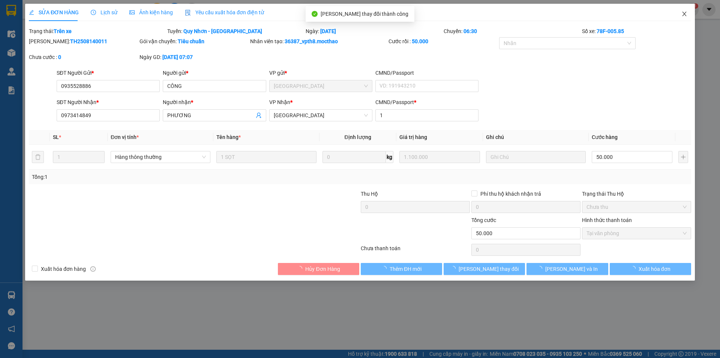
checkbox input "true"
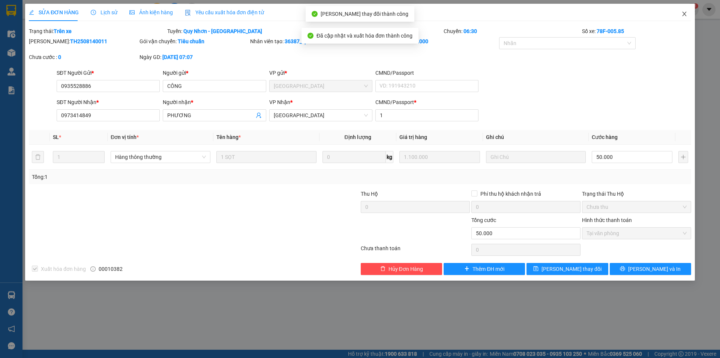
click at [684, 14] on icon "close" at bounding box center [685, 14] width 6 height 6
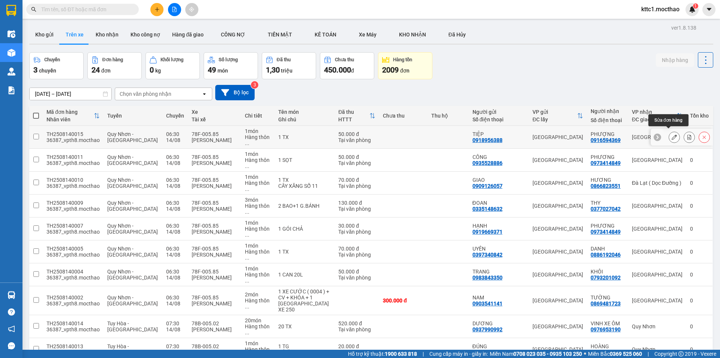
click at [669, 134] on button at bounding box center [674, 137] width 11 height 13
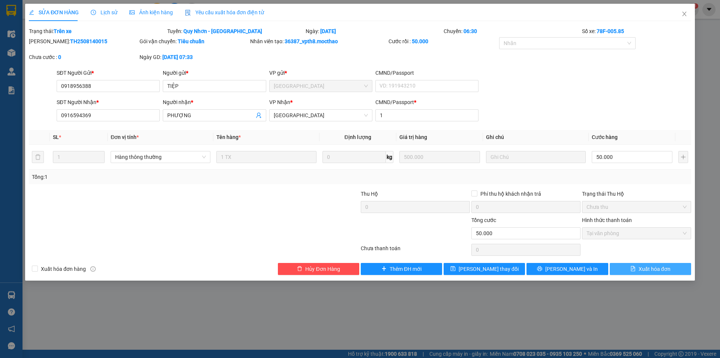
click at [639, 270] on span "Xuất hóa đơn" at bounding box center [655, 269] width 32 height 8
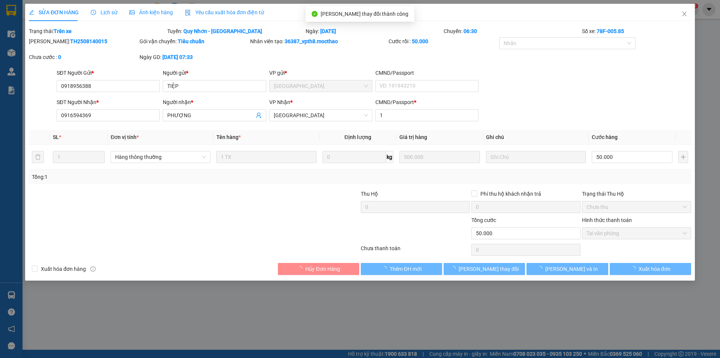
checkbox input "true"
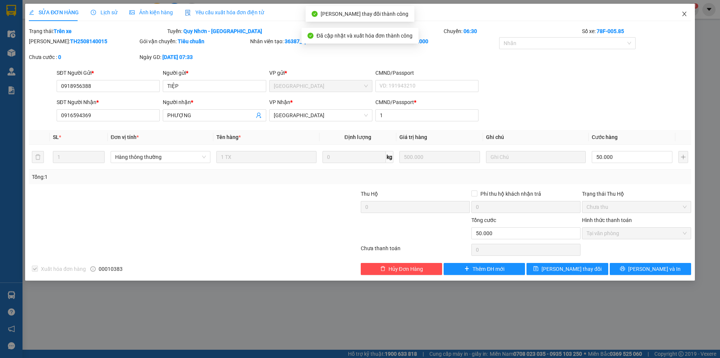
click at [685, 15] on icon "close" at bounding box center [685, 14] width 6 height 6
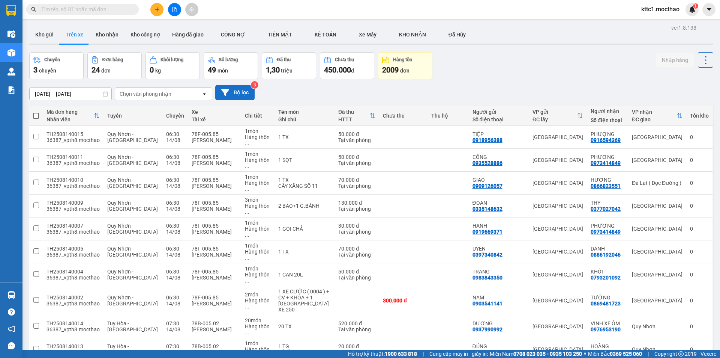
click at [244, 91] on button "Bộ lọc" at bounding box center [234, 92] width 39 height 15
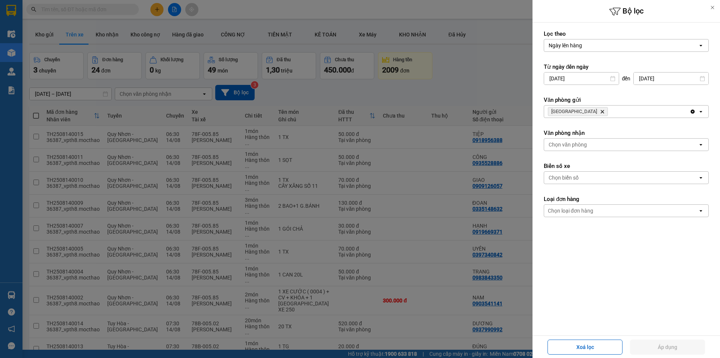
click at [601, 112] on icon "Tuy Hòa, close by backspace" at bounding box center [602, 111] width 3 height 3
click at [574, 111] on div "Chọn văn phòng" at bounding box center [568, 112] width 38 height 8
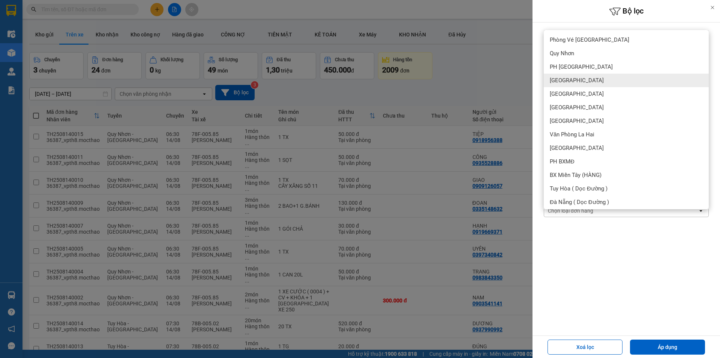
click at [570, 83] on span "[GEOGRAPHIC_DATA]" at bounding box center [577, 81] width 54 height 8
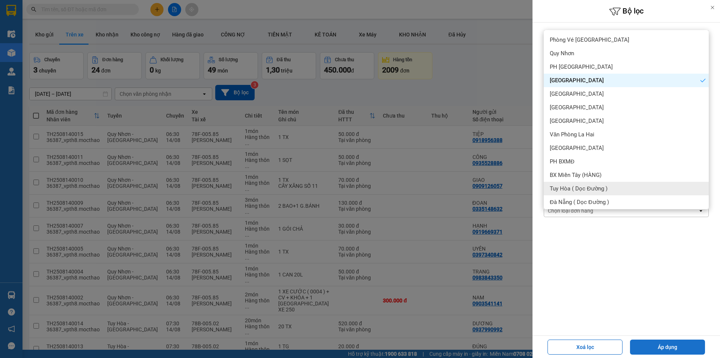
click at [649, 344] on button "Áp dụng" at bounding box center [667, 346] width 75 height 15
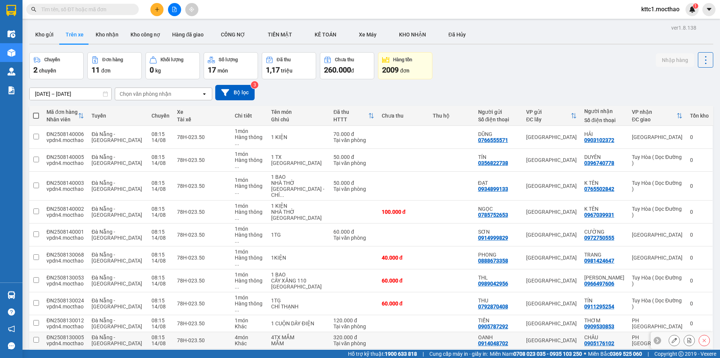
scroll to position [35, 0]
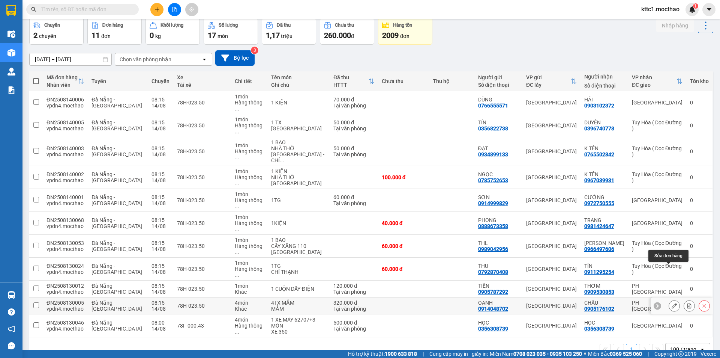
click at [672, 303] on icon at bounding box center [674, 305] width 5 height 5
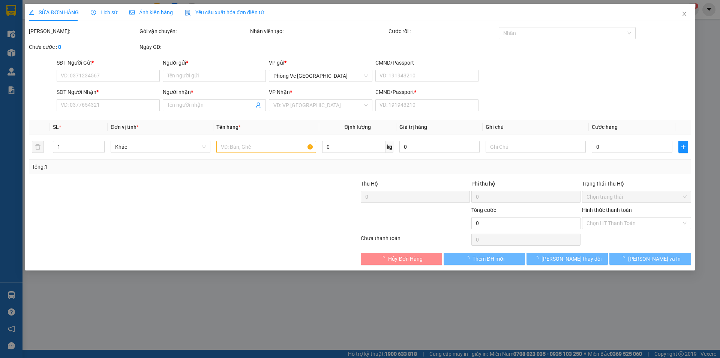
type input "0914048702"
type input "OANH"
type input "0905176102"
type input "CHÂU"
type input "0"
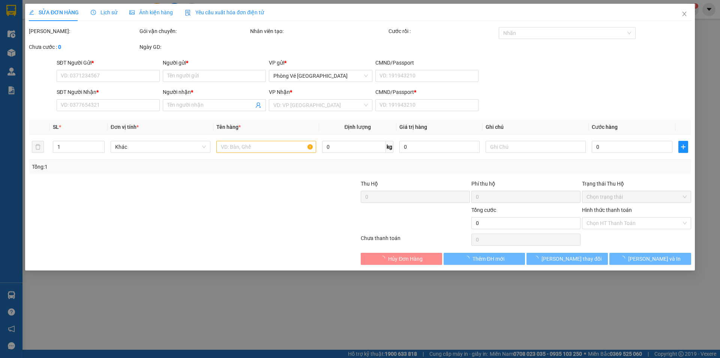
type input "320.000"
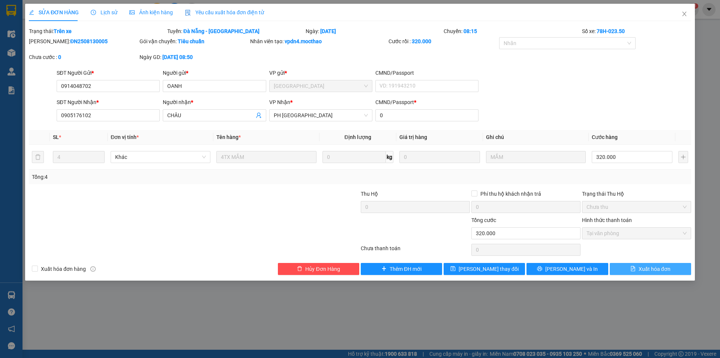
click at [669, 270] on span "Xuất hóa đơn" at bounding box center [655, 269] width 32 height 8
checkbox input "true"
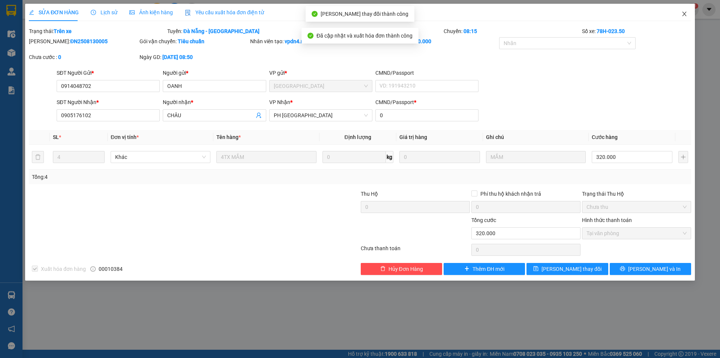
click at [687, 13] on icon "close" at bounding box center [685, 14] width 6 height 6
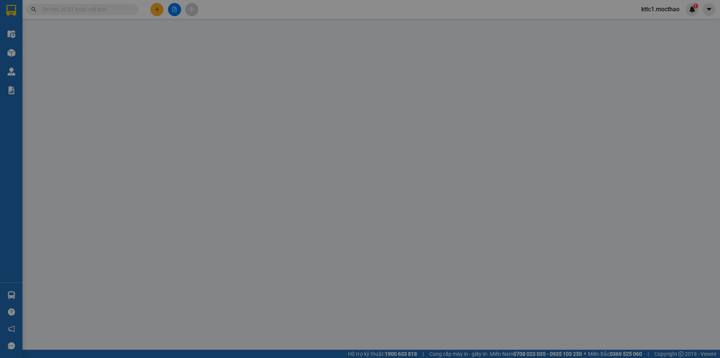
type input "0905787292"
type input "TIẾN"
type input "0909530853"
type input "THƠM"
type input "0"
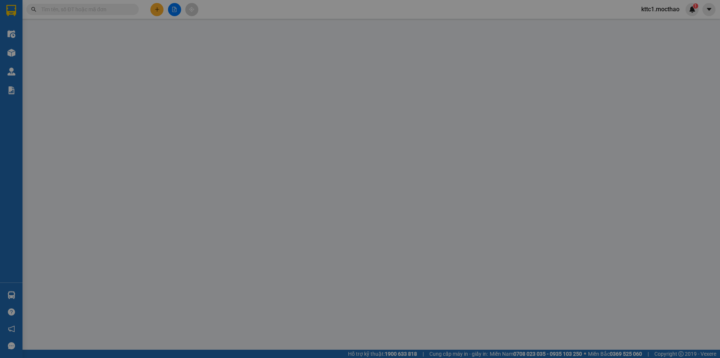
type input "120.000"
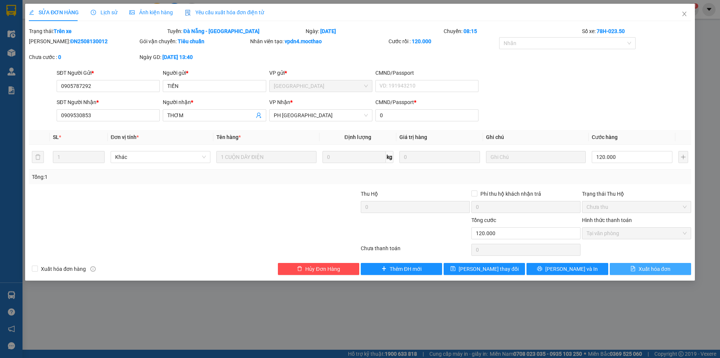
click at [660, 270] on span "Xuất hóa đơn" at bounding box center [655, 269] width 32 height 8
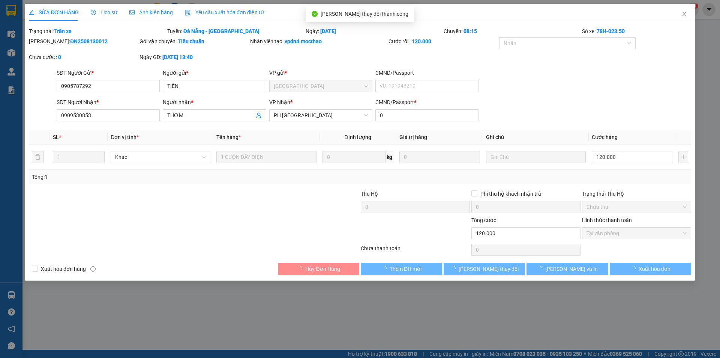
checkbox input "true"
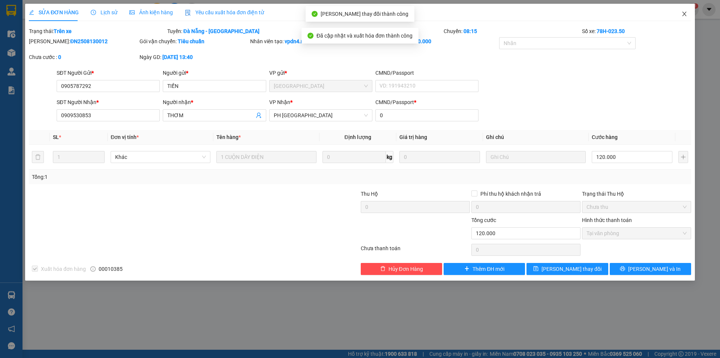
click at [685, 12] on icon "close" at bounding box center [685, 14] width 6 height 6
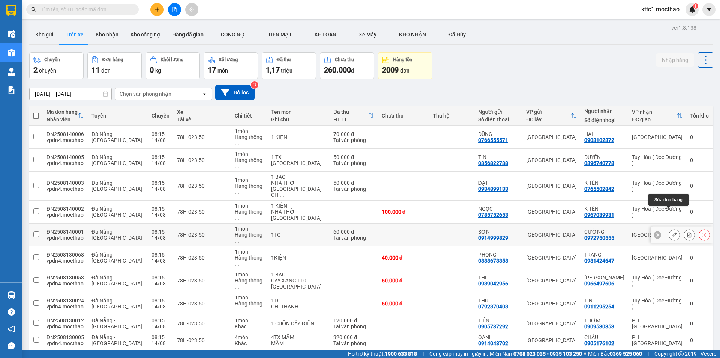
click at [669, 228] on button at bounding box center [674, 234] width 11 height 13
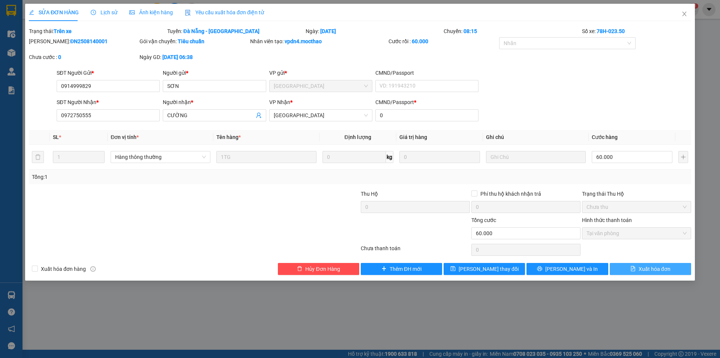
click at [652, 270] on span "Xuất hóa đơn" at bounding box center [655, 269] width 32 height 8
checkbox input "true"
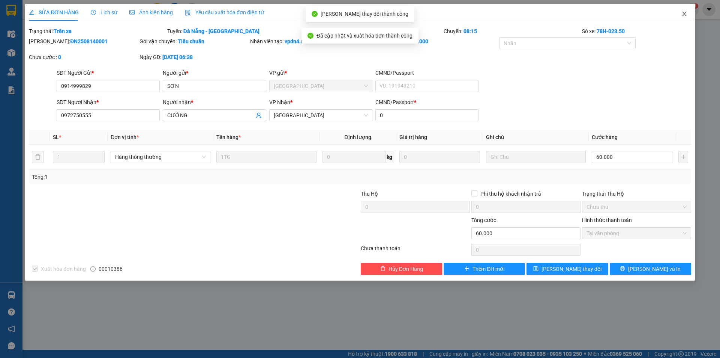
click at [685, 14] on icon "close" at bounding box center [685, 14] width 6 height 6
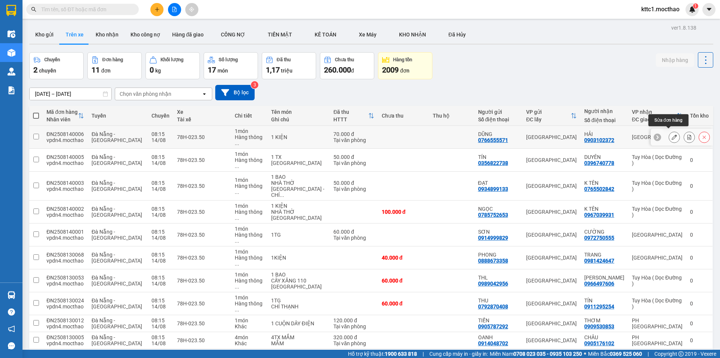
click at [672, 134] on icon at bounding box center [674, 136] width 5 height 5
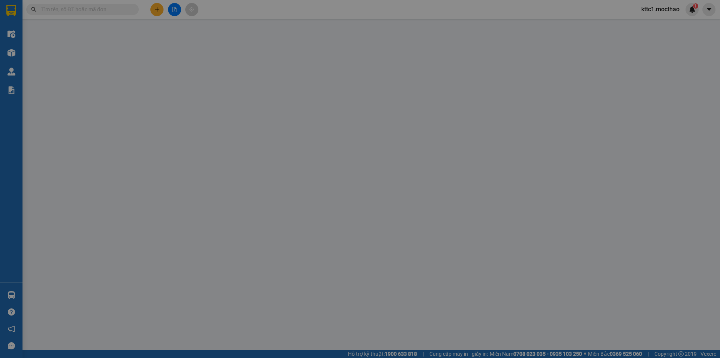
type input "0766555571"
type input "DŨNG"
type input "0903102372"
type input "HẢI"
type input "0"
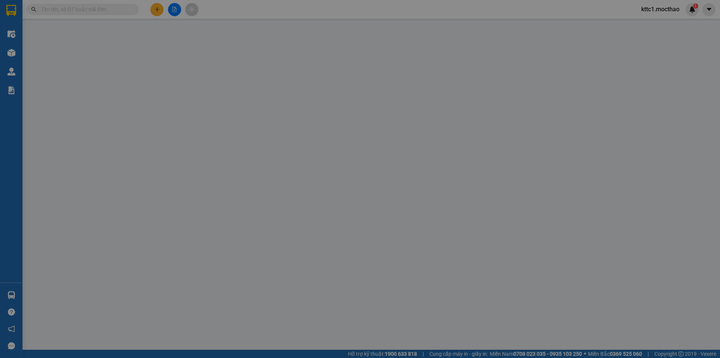
type input "70.000"
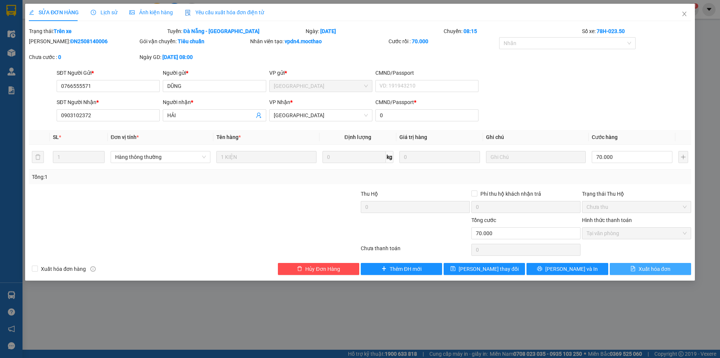
click at [655, 266] on span "Xuất hóa đơn" at bounding box center [655, 269] width 32 height 8
checkbox input "true"
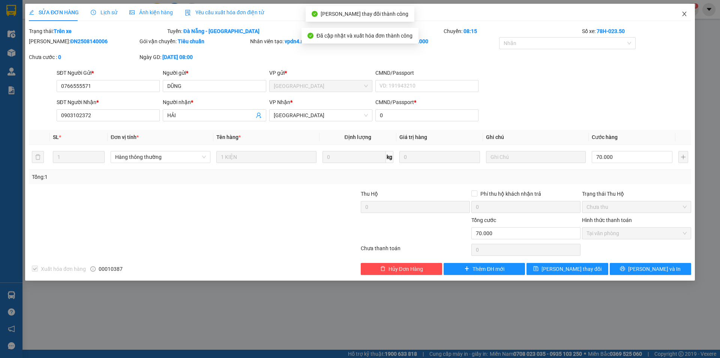
click at [684, 14] on icon "close" at bounding box center [685, 14] width 6 height 6
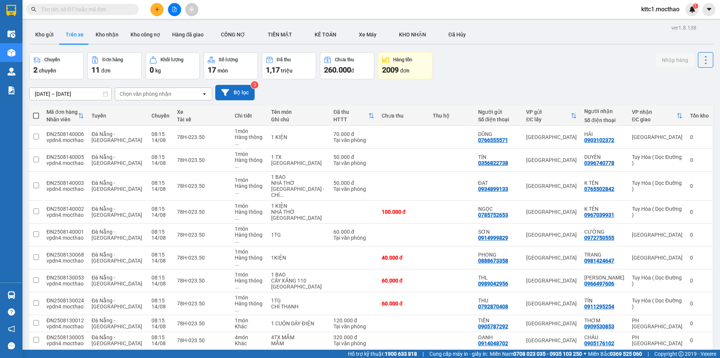
click at [240, 88] on button "Bộ lọc" at bounding box center [234, 92] width 39 height 15
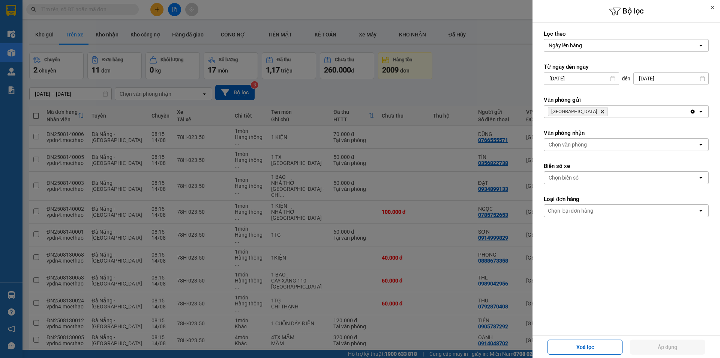
click at [600, 111] on icon "Delete" at bounding box center [602, 111] width 5 height 5
click at [713, 6] on icon at bounding box center [712, 7] width 5 height 5
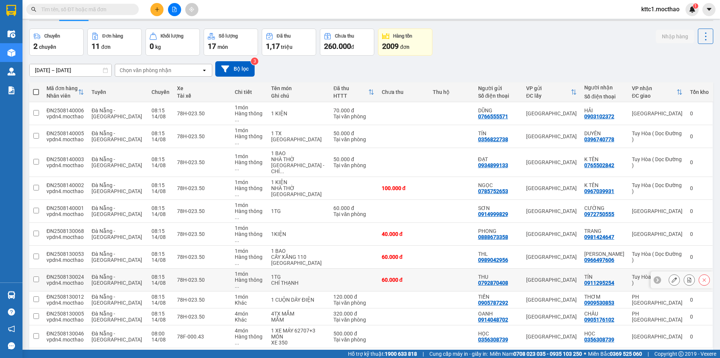
scroll to position [35, 0]
